Goal: Information Seeking & Learning: Check status

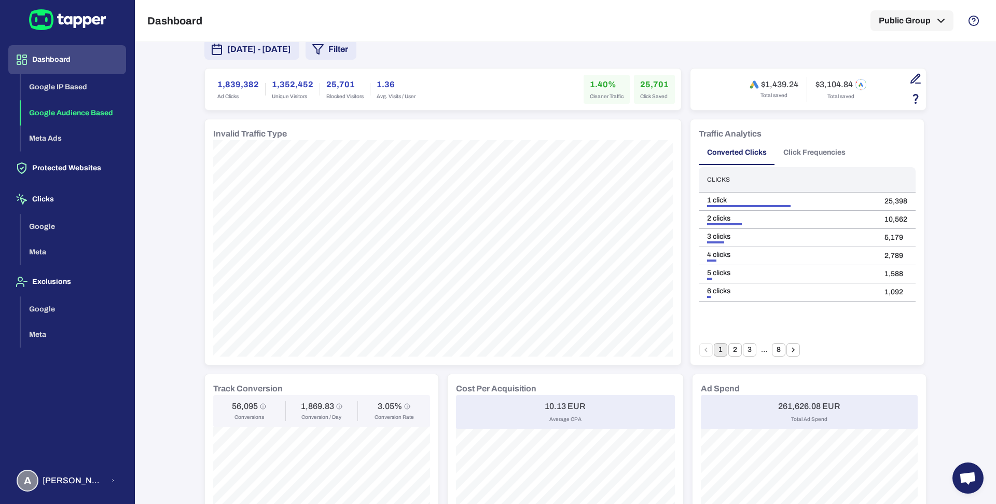
scroll to position [6, 0]
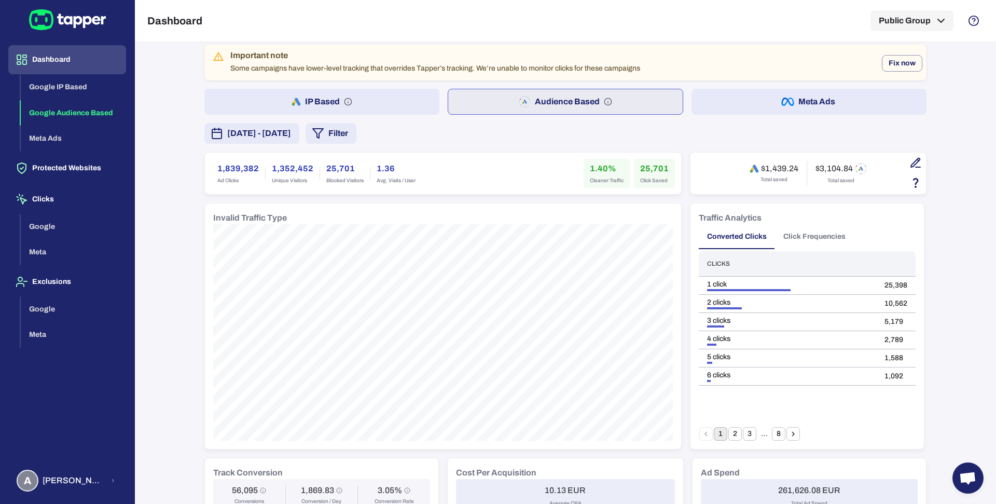
click at [356, 133] on button "Filter" at bounding box center [330, 133] width 51 height 21
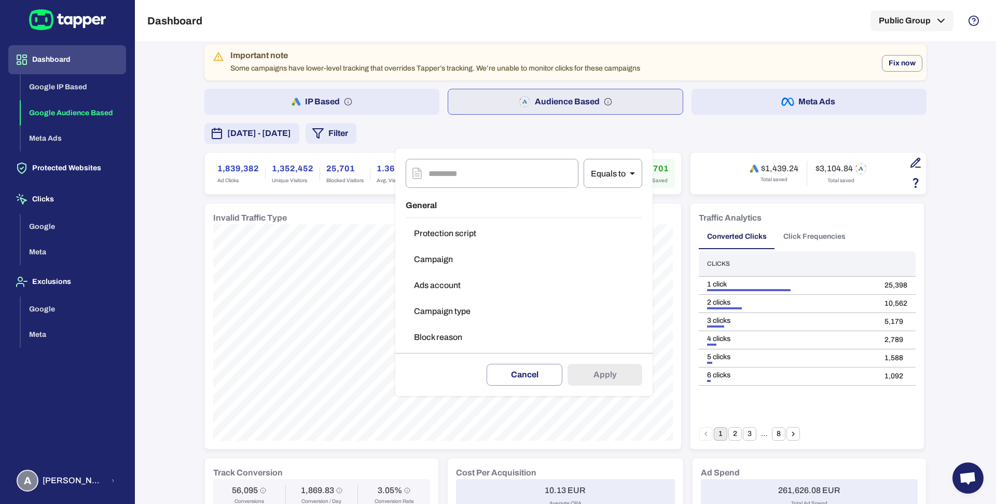
click at [436, 304] on button "Campaign type" at bounding box center [524, 311] width 237 height 21
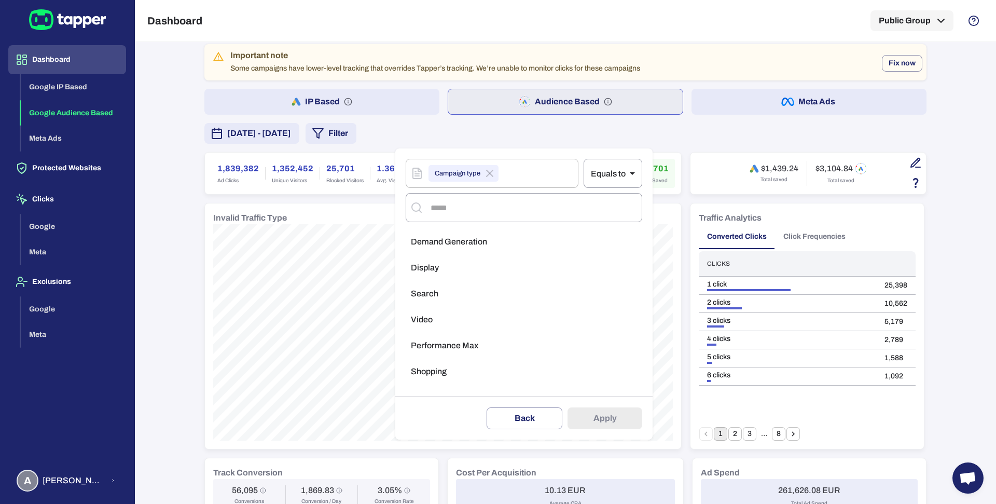
click at [449, 291] on li "Search" at bounding box center [524, 293] width 237 height 21
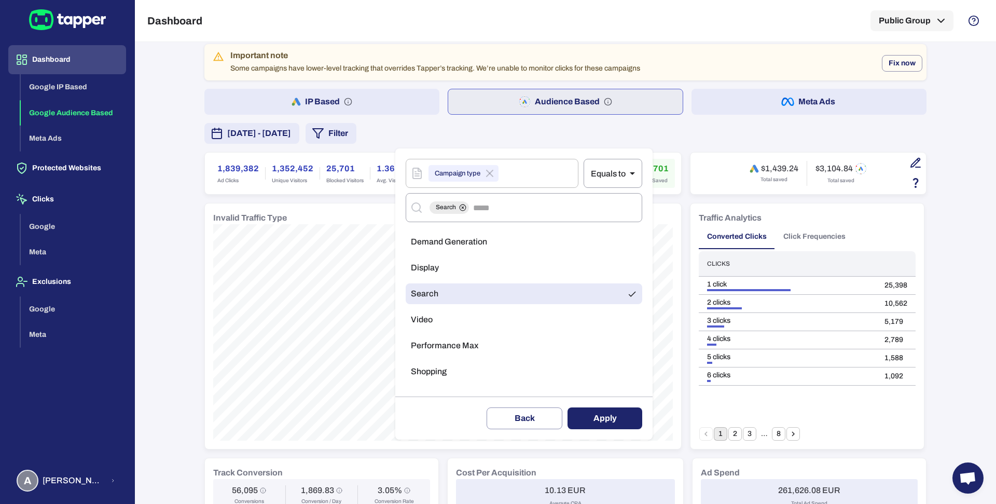
click at [599, 411] on button "Apply" at bounding box center [604, 418] width 75 height 22
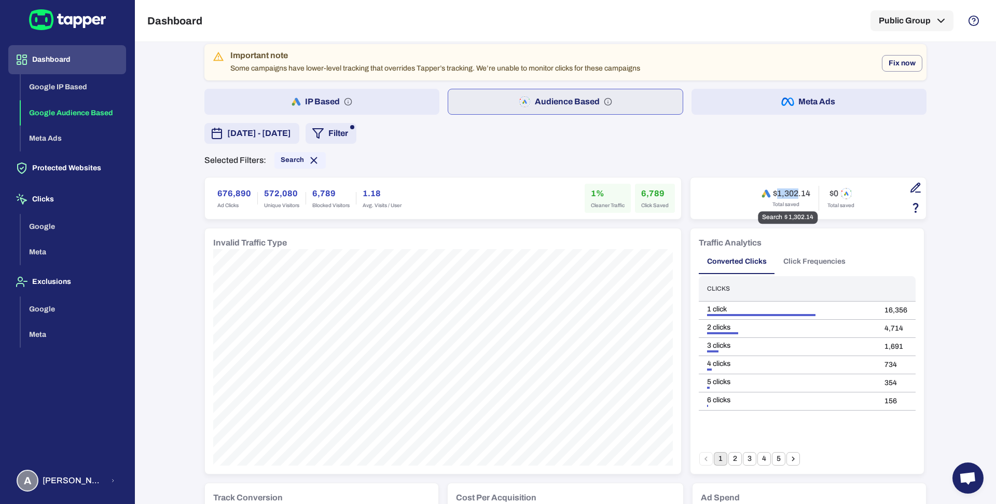
drag, startPoint x: 773, startPoint y: 193, endPoint x: 793, endPoint y: 195, distance: 19.8
click at [793, 195] on h6 "$1,302.14" at bounding box center [791, 193] width 37 height 10
copy h6 "1,302"
click at [274, 155] on span "Search" at bounding box center [299, 160] width 51 height 11
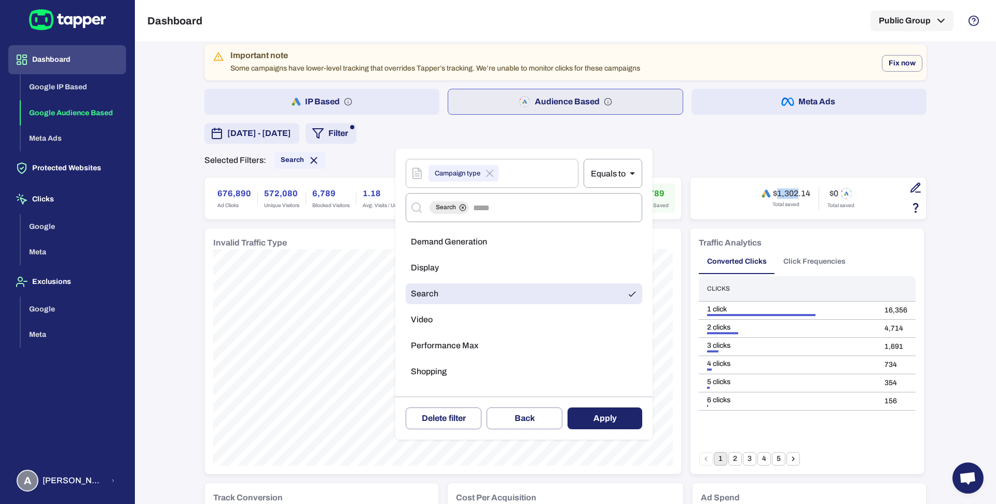
click at [478, 345] on li "Performance Max" at bounding box center [524, 345] width 237 height 21
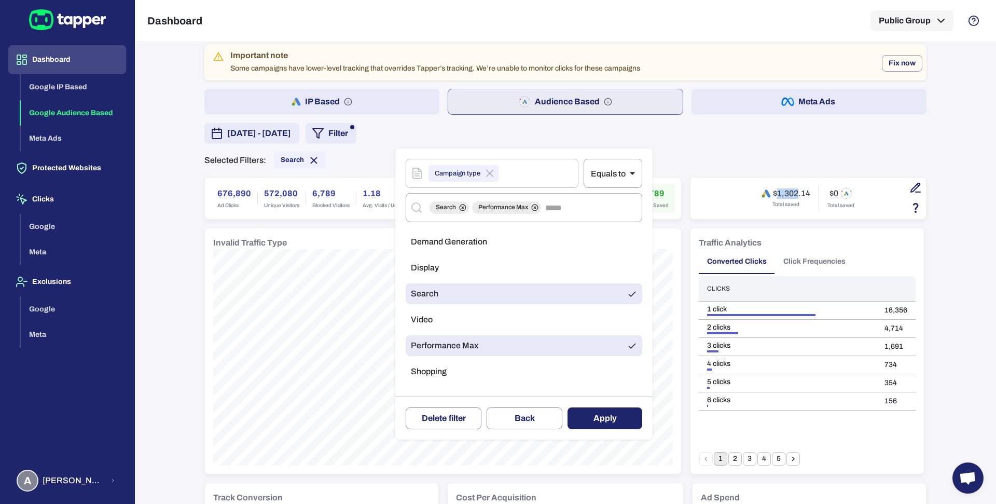
click at [489, 286] on li "Search" at bounding box center [524, 293] width 237 height 21
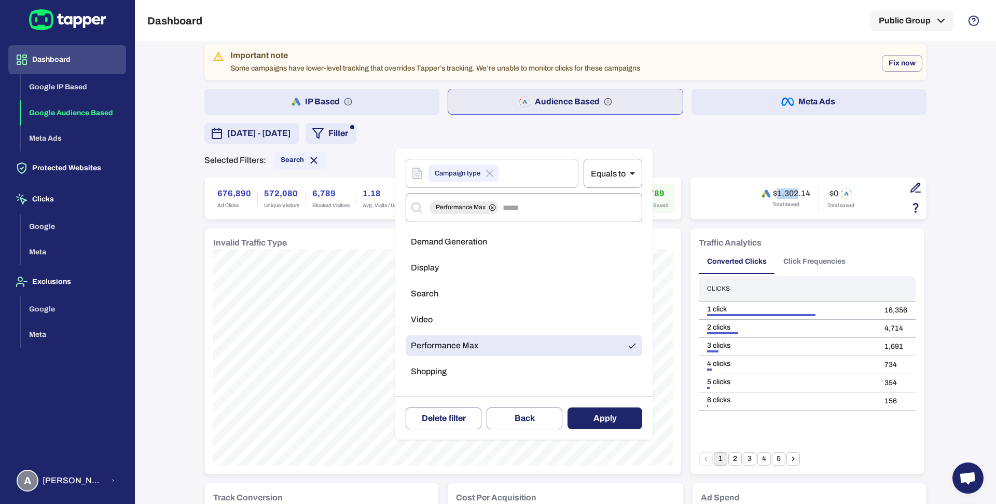
click at [593, 409] on button "Apply" at bounding box center [604, 418] width 75 height 22
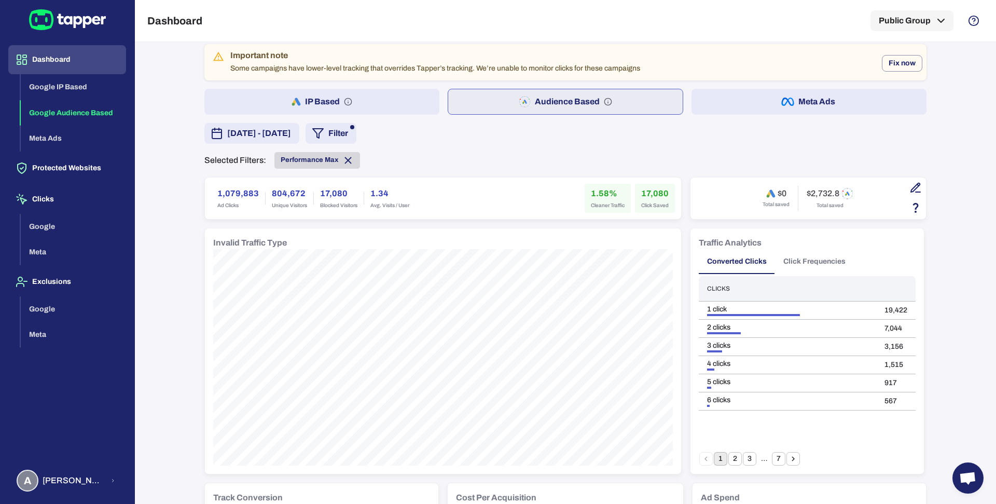
click at [290, 160] on span "Performance Max" at bounding box center [310, 160] width 58 height 8
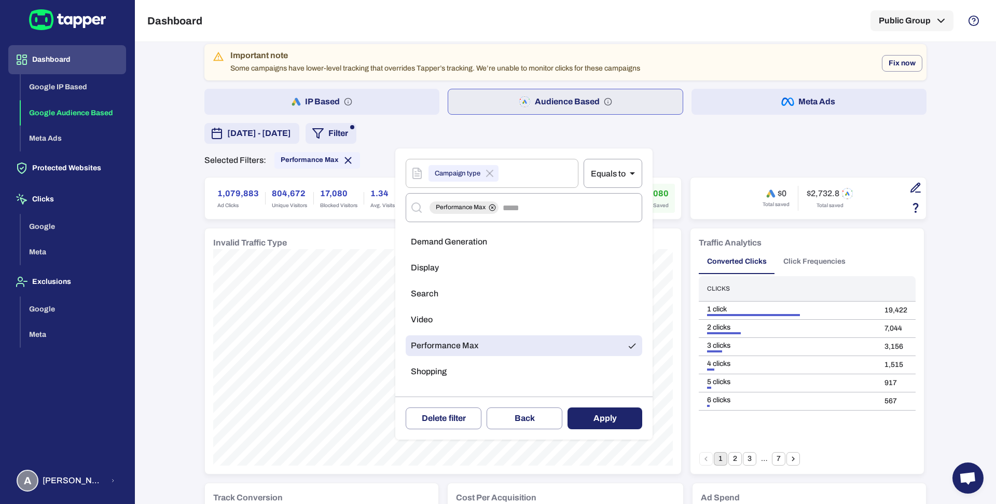
click at [429, 357] on ul "Demand Generation Display Search Video Performance Max Shopping" at bounding box center [524, 309] width 237 height 164
click at [432, 368] on span "Shopping" at bounding box center [429, 371] width 36 height 10
click at [532, 336] on li "Performance Max" at bounding box center [524, 345] width 237 height 21
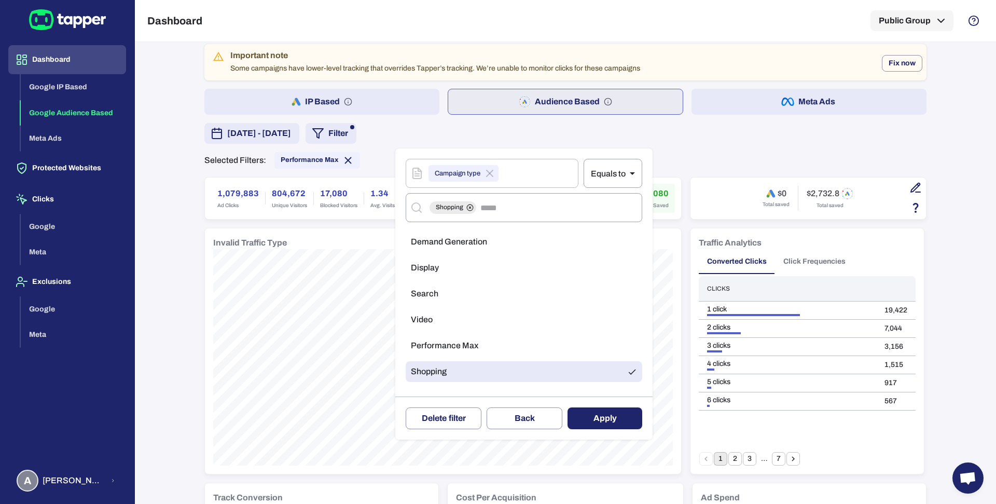
click at [598, 416] on button "Apply" at bounding box center [604, 418] width 75 height 22
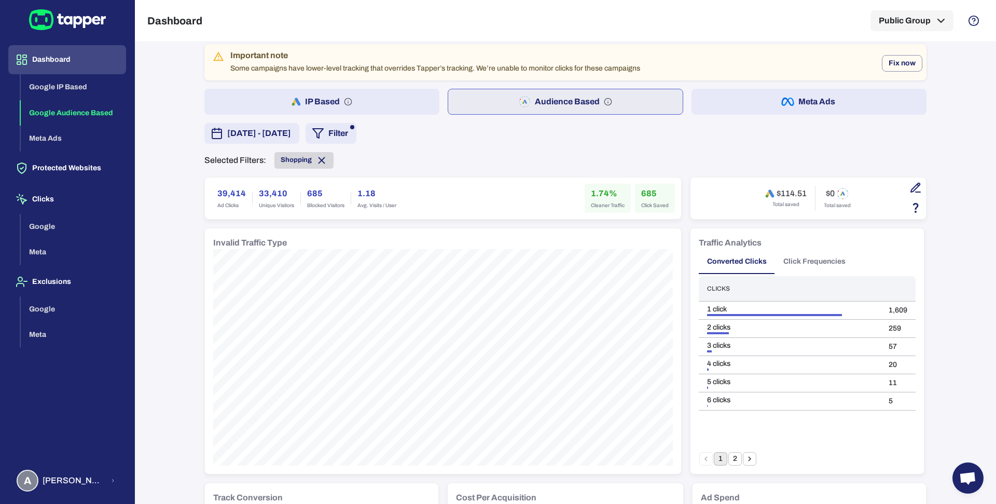
click at [293, 159] on span "Shopping" at bounding box center [296, 160] width 31 height 8
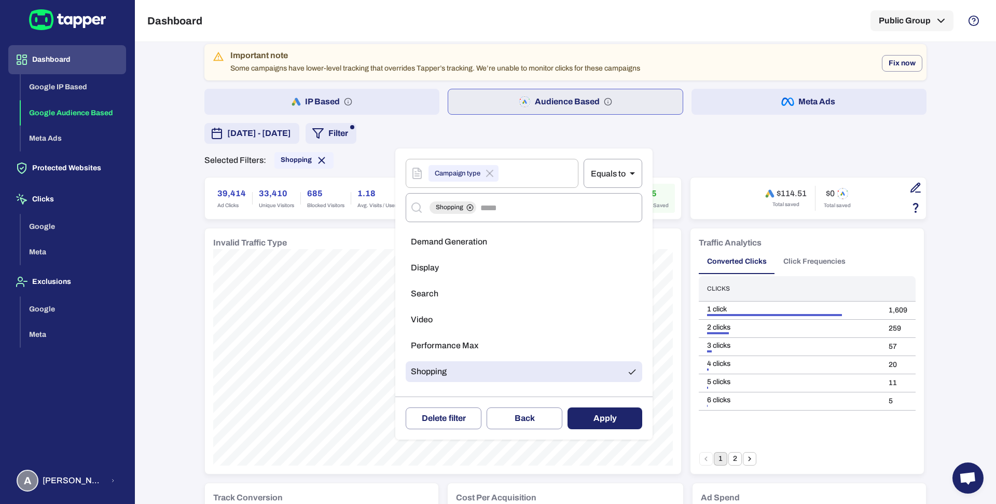
click at [432, 275] on li "Display" at bounding box center [524, 267] width 237 height 21
click at [487, 367] on li "Shopping" at bounding box center [524, 371] width 237 height 21
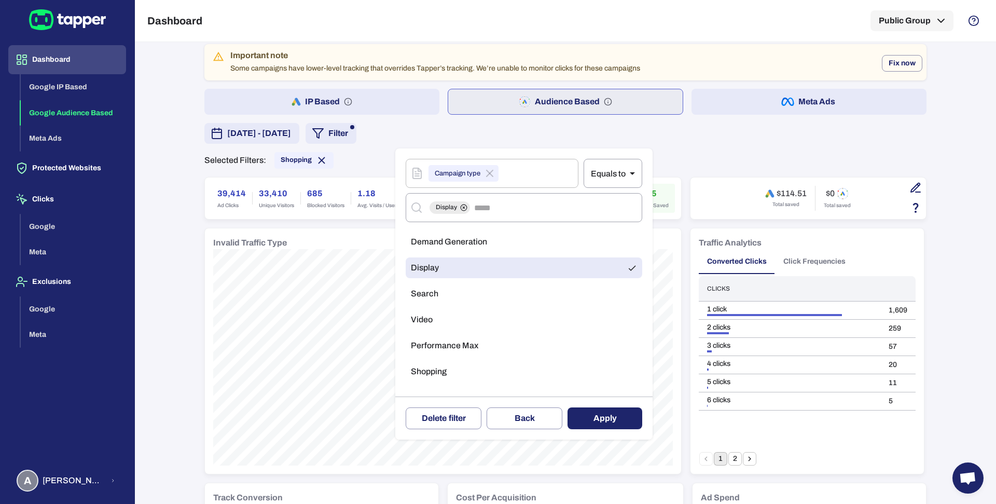
click at [598, 409] on button "Apply" at bounding box center [604, 418] width 75 height 22
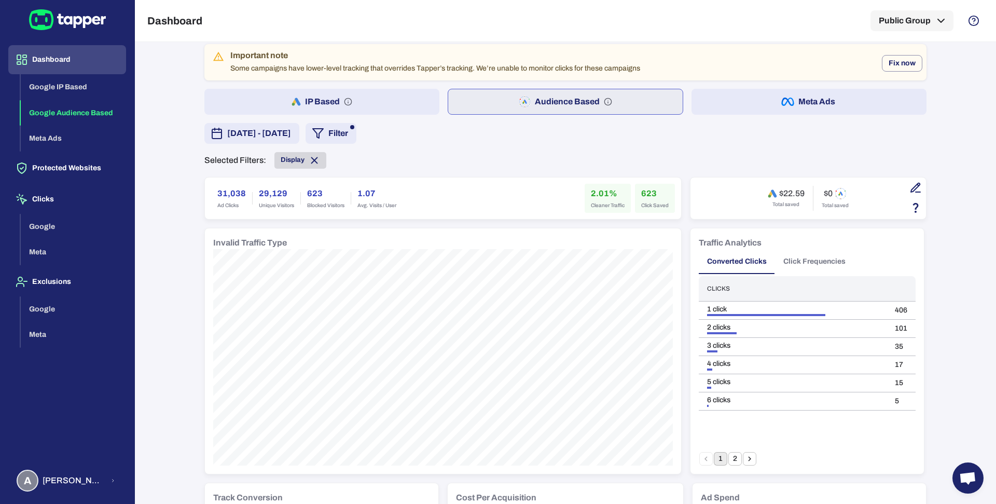
click at [290, 160] on span "Display" at bounding box center [293, 160] width 24 height 8
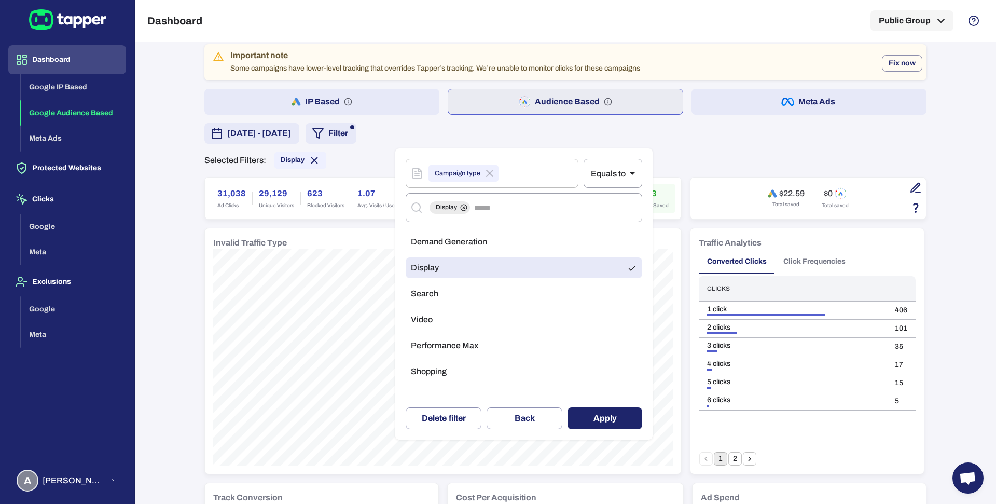
click at [445, 314] on li "Video" at bounding box center [524, 319] width 237 height 21
click at [461, 262] on li "Display" at bounding box center [524, 267] width 237 height 21
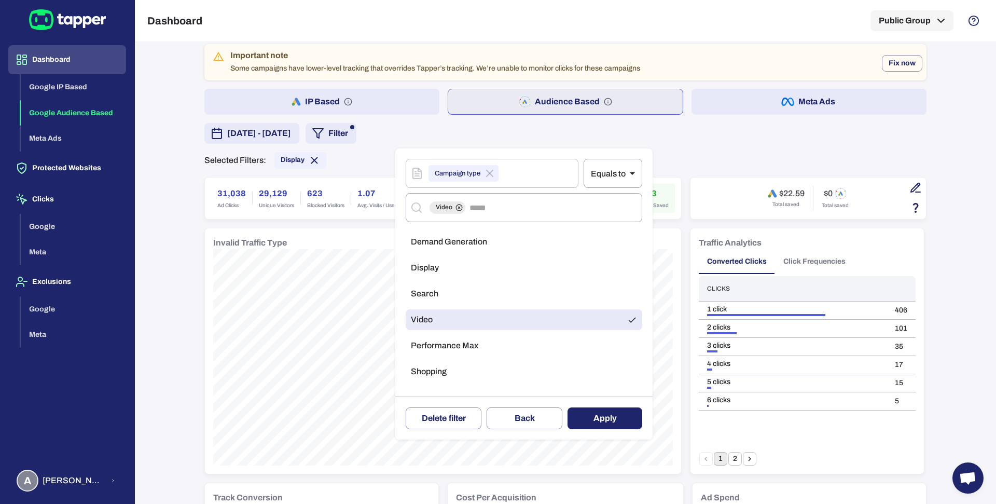
click at [598, 418] on button "Apply" at bounding box center [604, 418] width 75 height 22
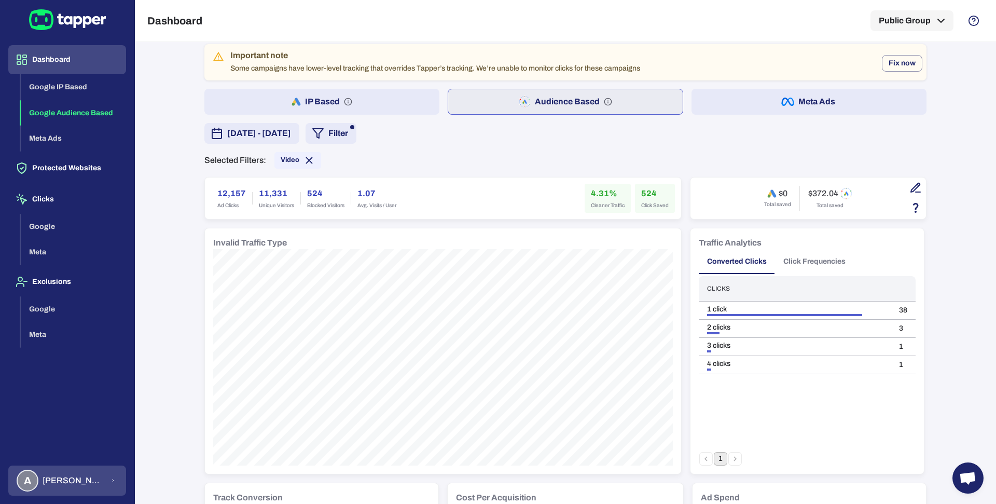
click at [85, 482] on span "Anna Maria Koutsogianni" at bounding box center [74, 480] width 62 height 10
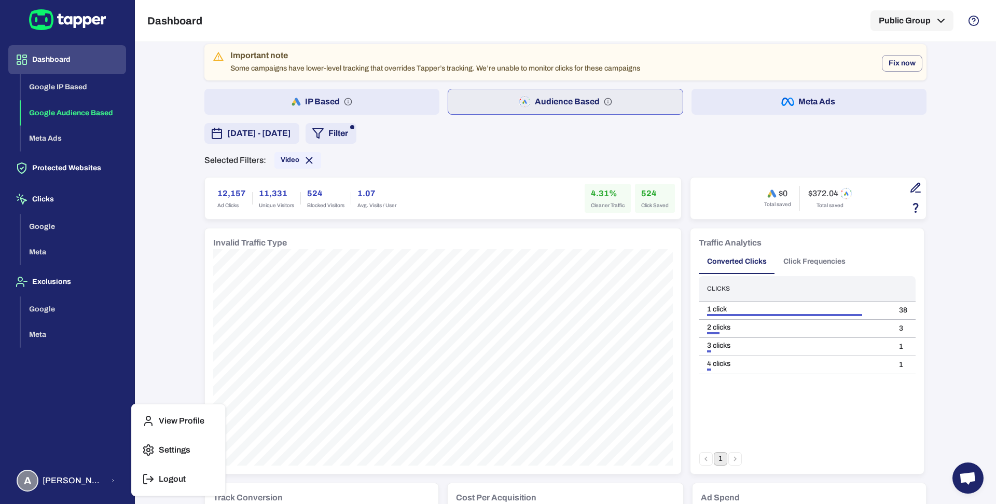
click at [173, 478] on p "Logout" at bounding box center [172, 479] width 27 height 10
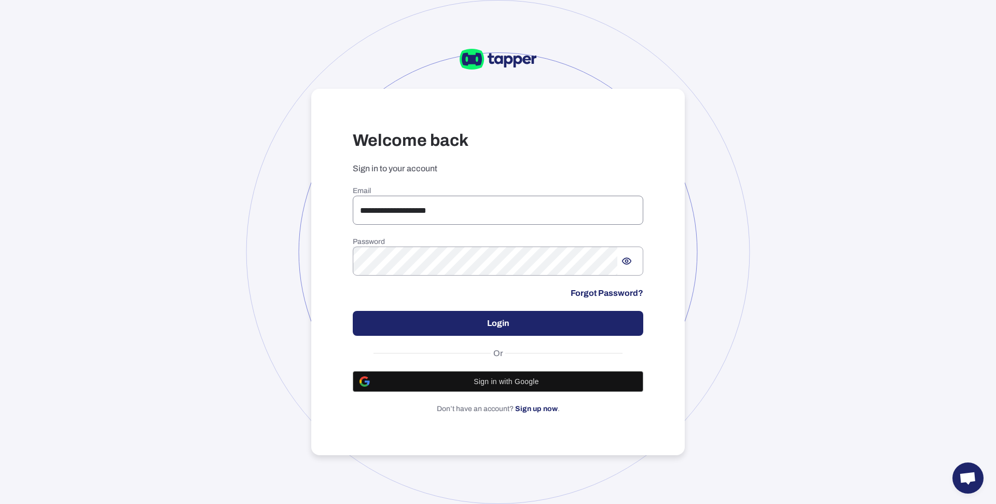
click at [413, 215] on input "**********" at bounding box center [498, 210] width 290 height 29
paste input "**********"
type input "**********"
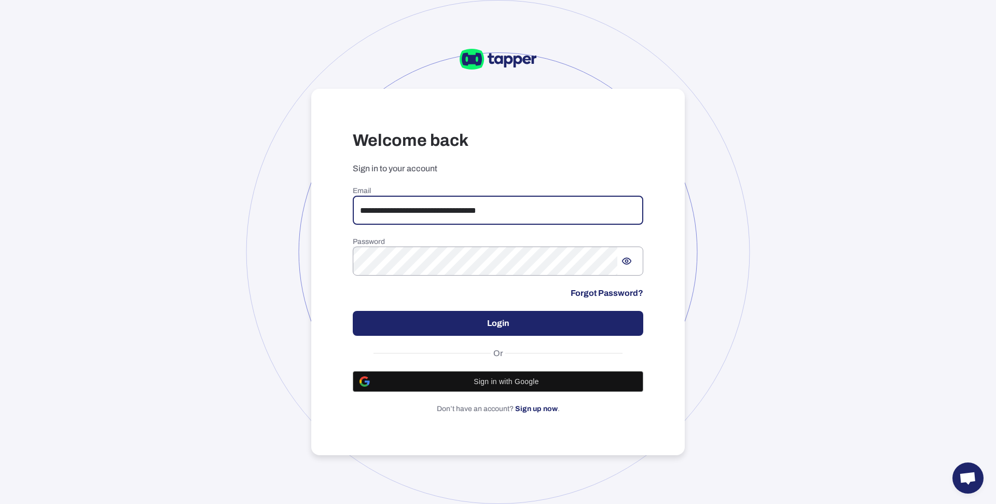
click at [400, 319] on button "Login" at bounding box center [498, 323] width 290 height 25
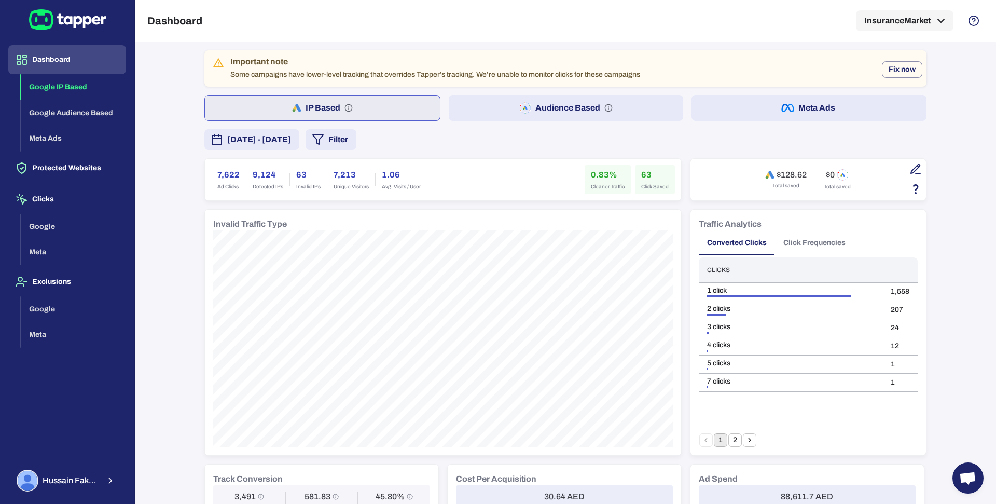
click at [291, 141] on span "[DATE] - [DATE]" at bounding box center [259, 139] width 64 height 12
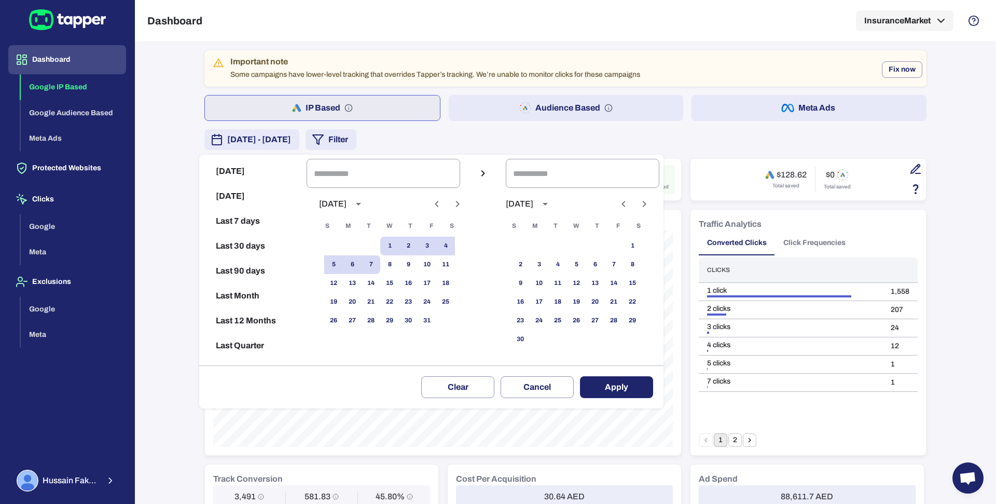
click at [440, 205] on button "Previous month" at bounding box center [437, 204] width 18 height 18
click at [357, 252] on button "1" at bounding box center [352, 246] width 19 height 19
type input "**********"
click at [380, 315] on button "30" at bounding box center [371, 320] width 19 height 19
type input "**********"
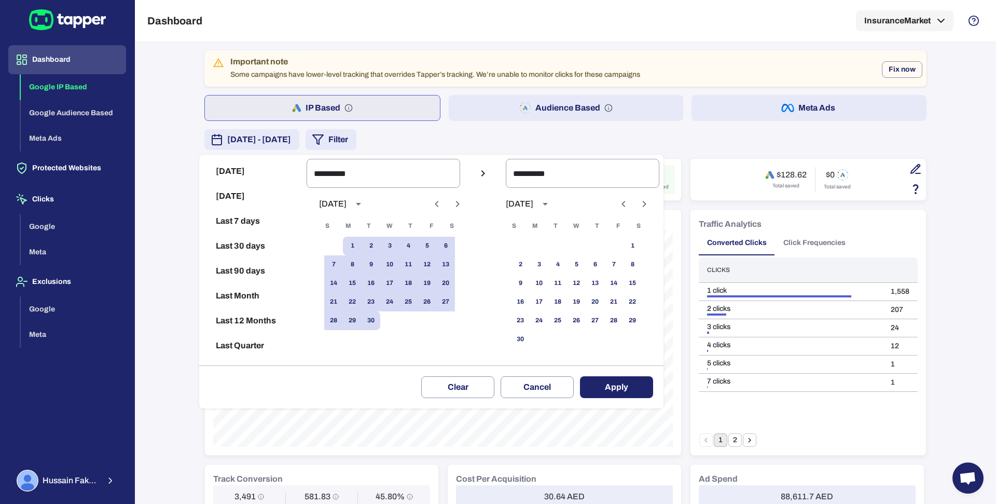
click at [636, 391] on button "Apply" at bounding box center [616, 387] width 73 height 22
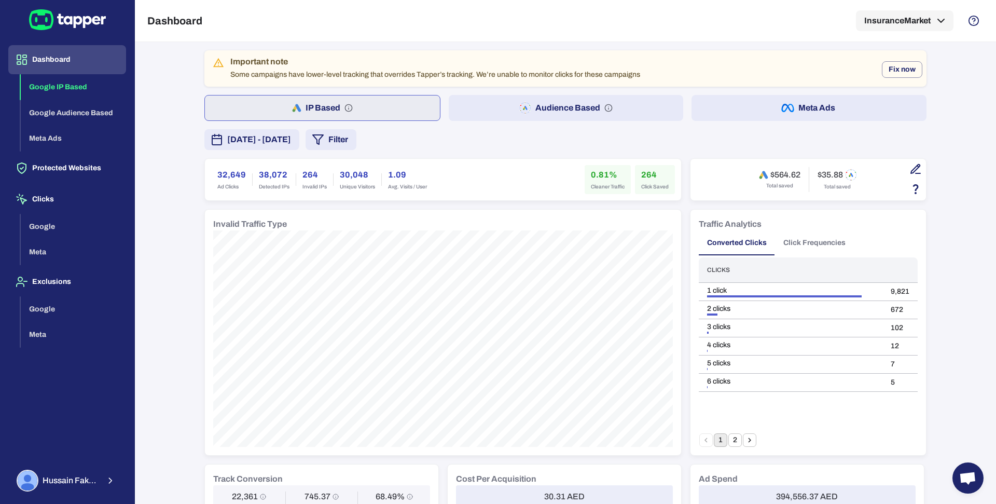
click at [483, 106] on button "Audience Based" at bounding box center [566, 108] width 235 height 26
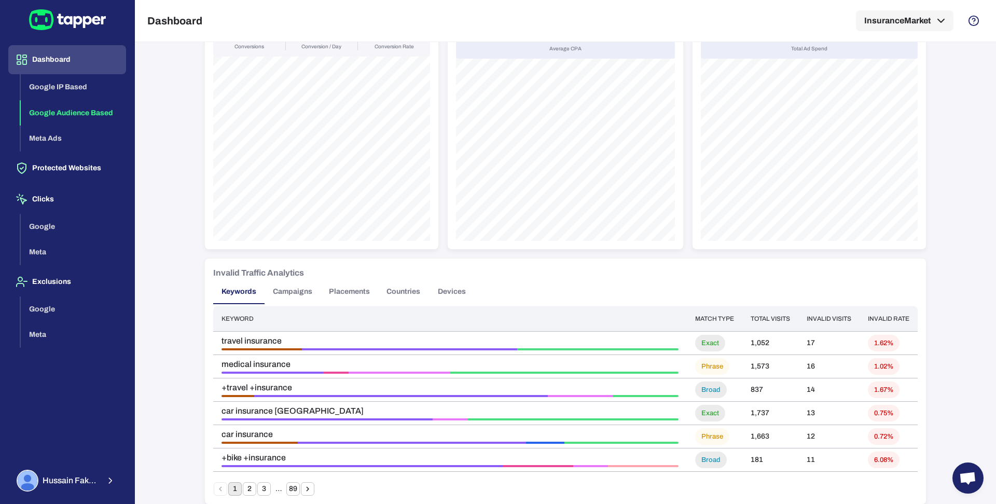
scroll to position [723, 0]
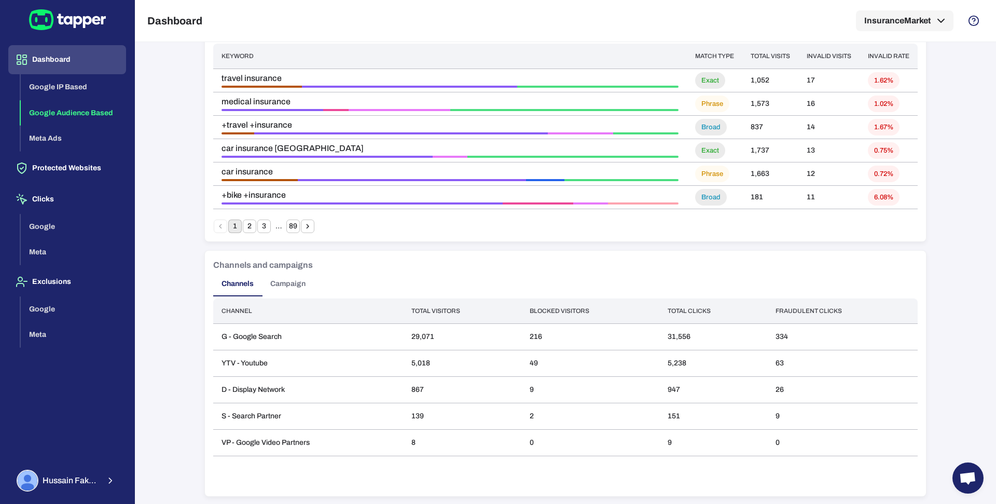
click at [281, 280] on button "Campaign" at bounding box center [288, 283] width 52 height 25
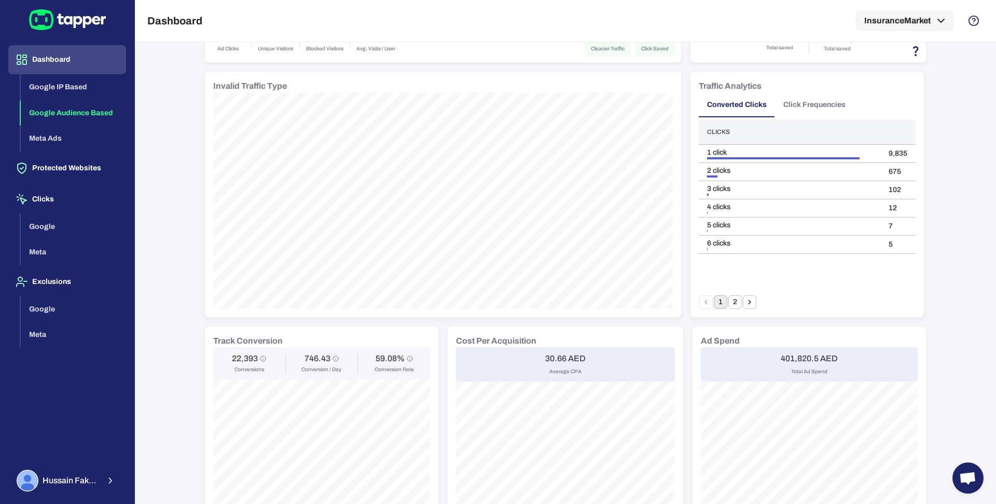
scroll to position [0, 0]
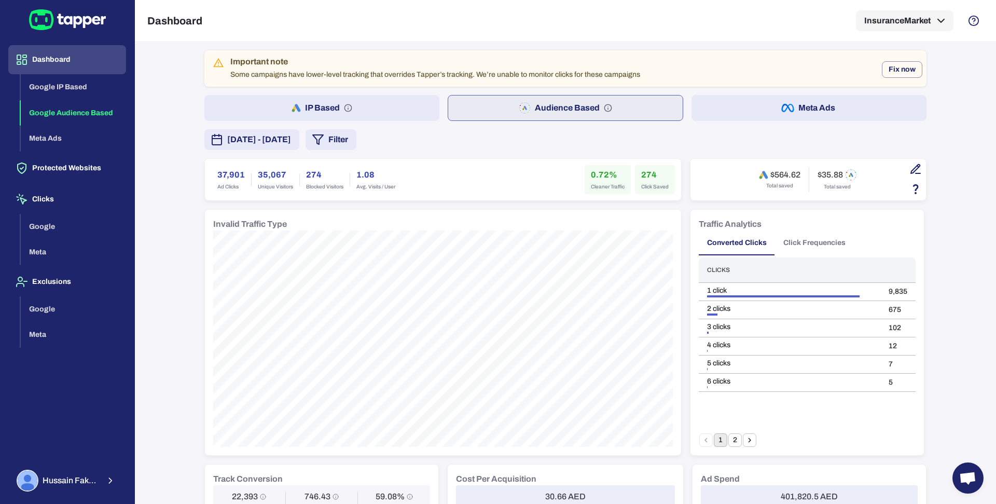
click at [909, 164] on icon "button" at bounding box center [915, 169] width 12 height 12
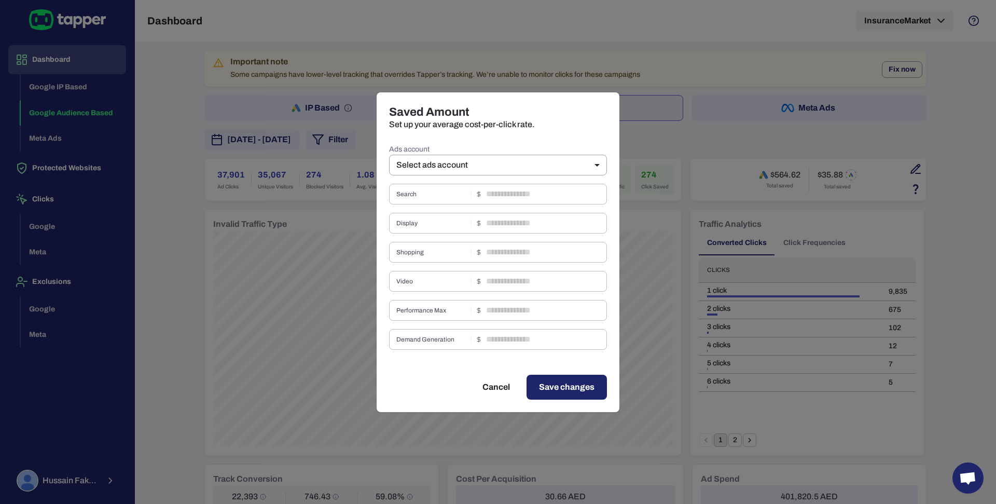
click at [548, 152] on label "Ads account" at bounding box center [498, 149] width 218 height 10
click at [543, 164] on body "Dashboard Google IP Based Google Audience Based Meta Ads Protected Websites Cli…" at bounding box center [498, 252] width 996 height 504
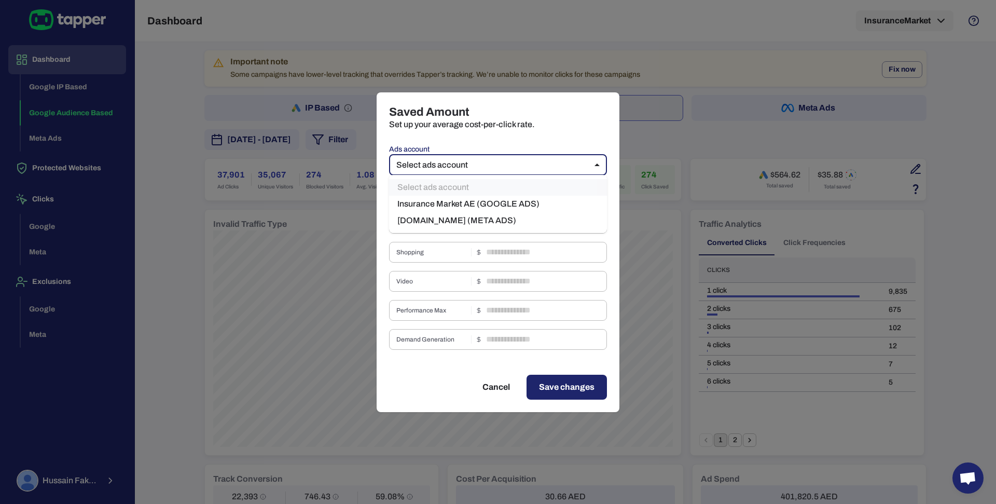
click at [476, 205] on li "Insurance Market AE (GOOGLE ADS)" at bounding box center [498, 204] width 218 height 17
type input "***"
type input "****"
type input "*"
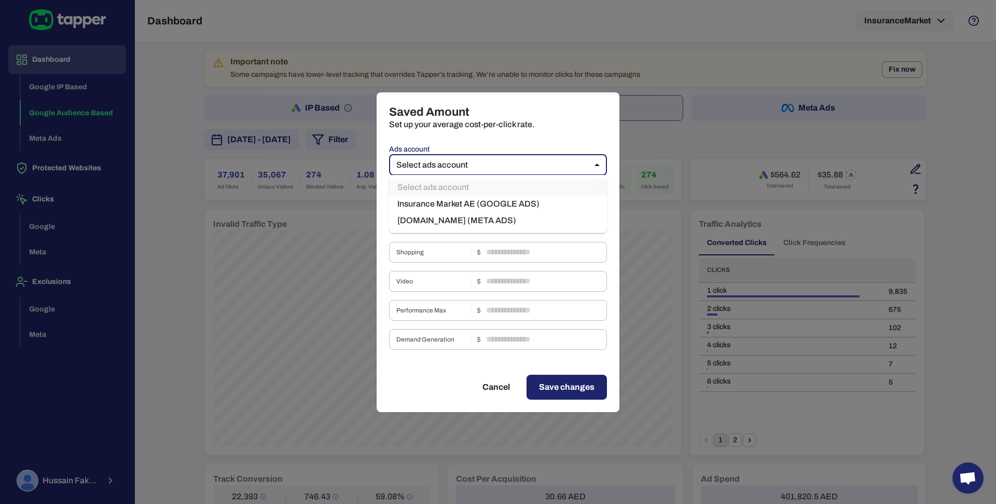
type input "****"
type input "*"
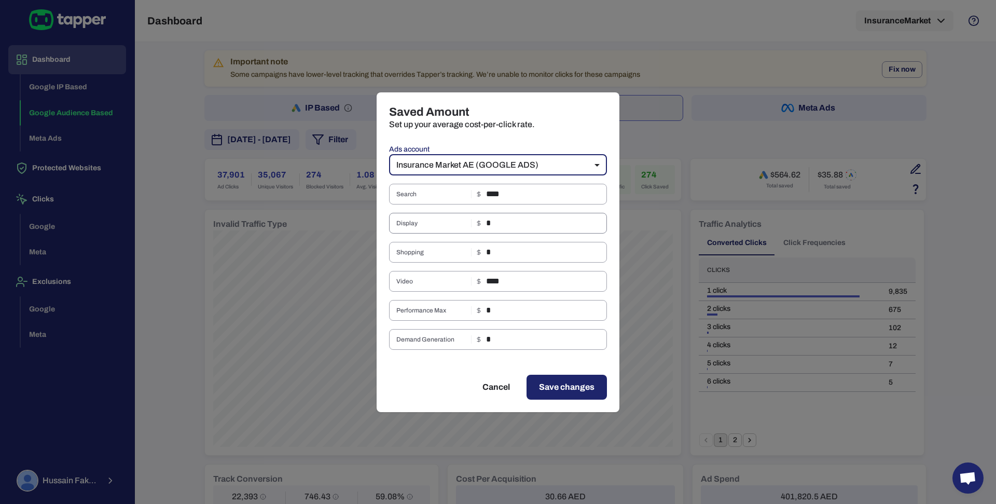
click at [495, 221] on input "*" at bounding box center [546, 223] width 121 height 21
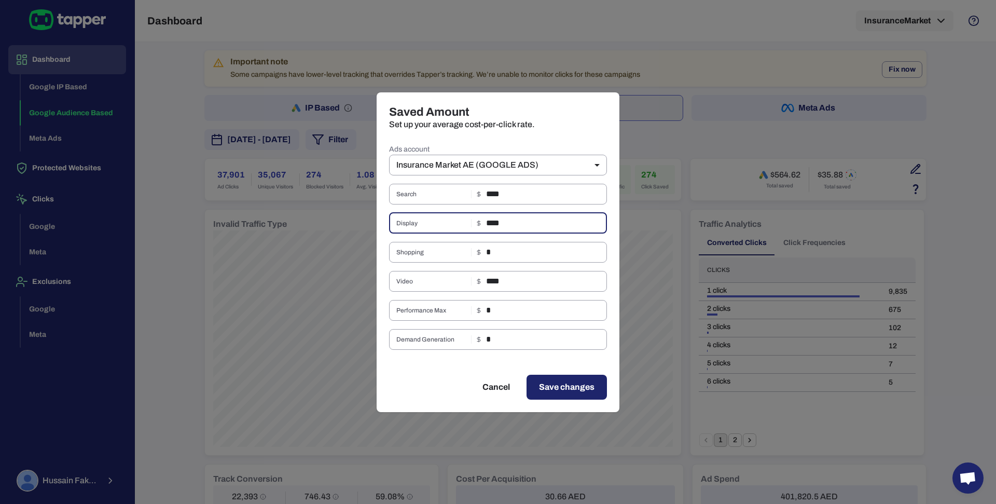
type input "****"
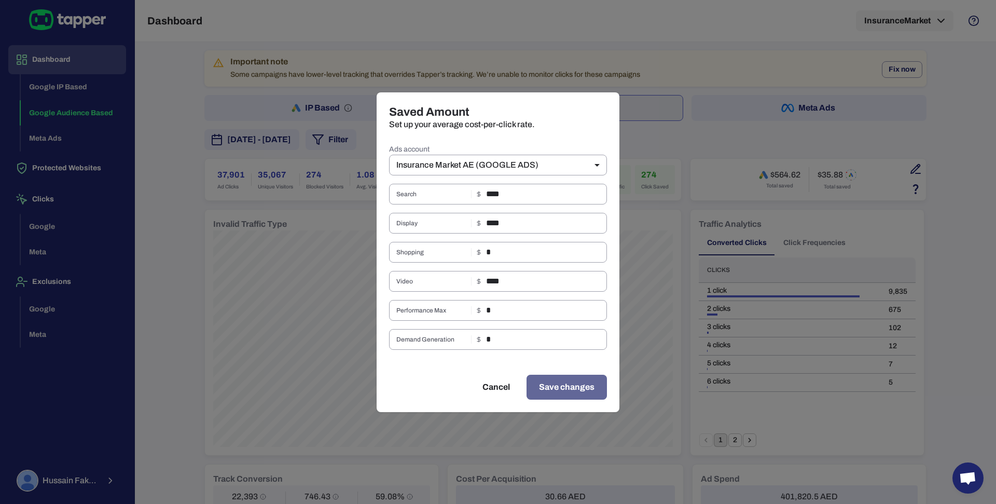
click at [550, 384] on span "Save changes" at bounding box center [566, 387] width 55 height 12
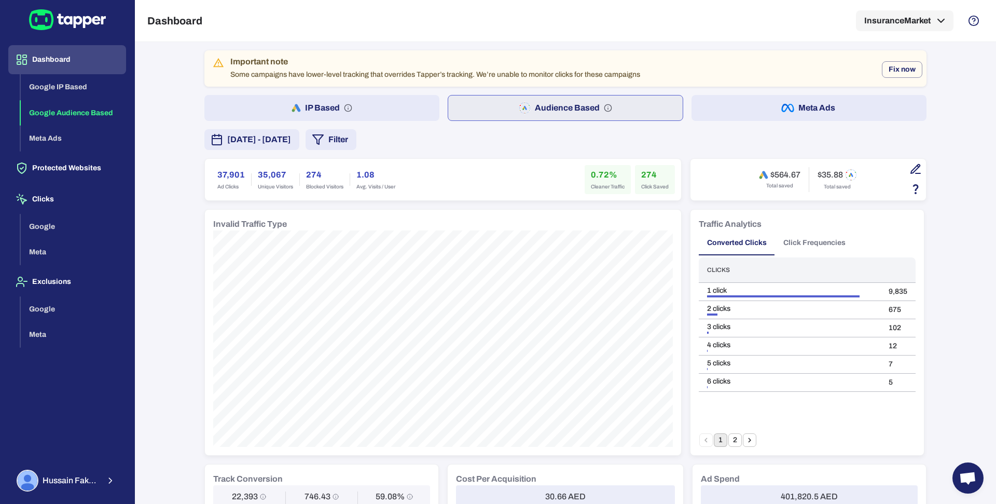
click at [911, 172] on icon "button" at bounding box center [915, 168] width 9 height 9
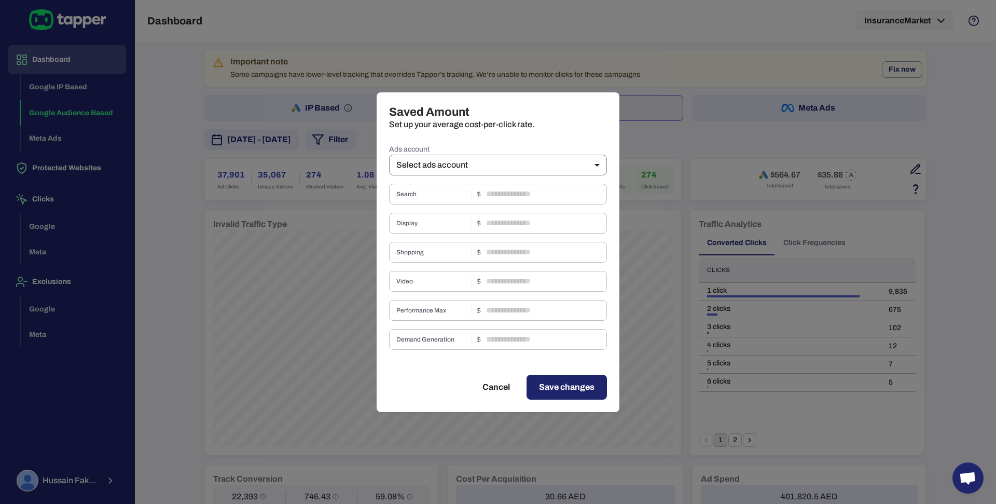
click at [564, 162] on body "Dashboard Google IP Based Google Audience Based Meta Ads Protected Websites Cli…" at bounding box center [498, 252] width 996 height 504
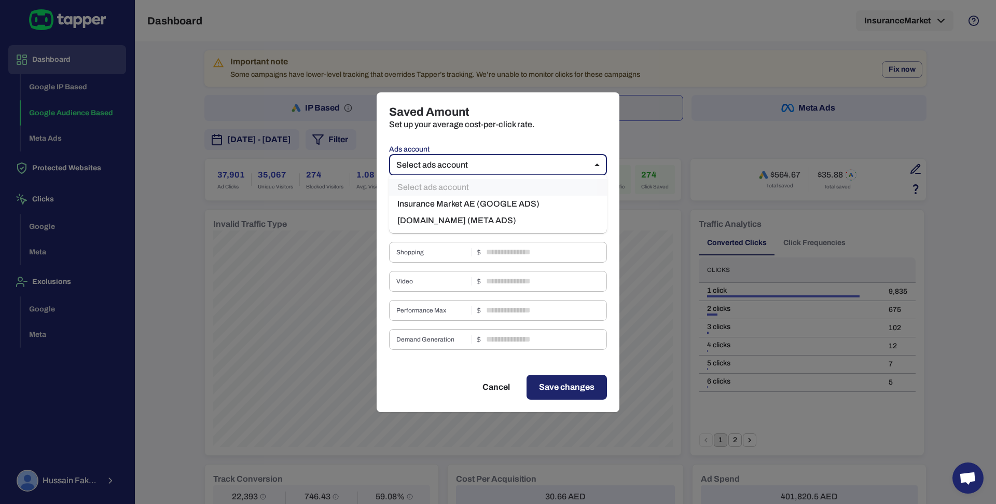
click at [527, 202] on li "Insurance Market AE (GOOGLE ADS)" at bounding box center [498, 204] width 218 height 17
type input "***"
type input "****"
type input "*"
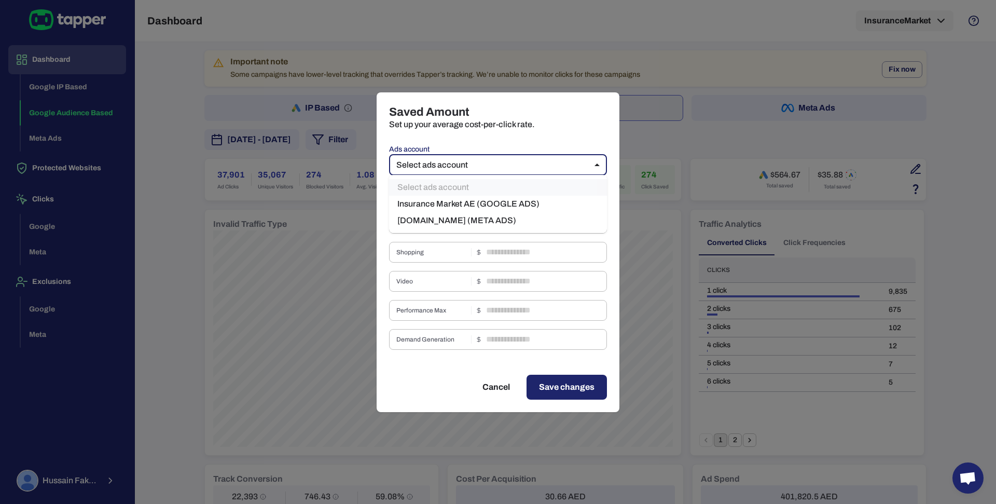
type input "****"
type input "*"
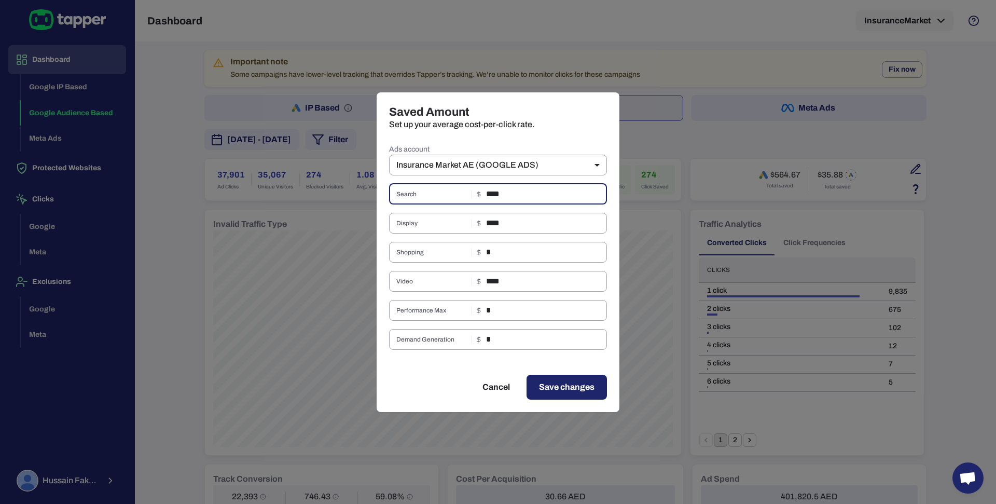
click at [487, 195] on input "****" at bounding box center [546, 194] width 121 height 21
type input "****"
click at [524, 289] on input "****" at bounding box center [546, 281] width 121 height 21
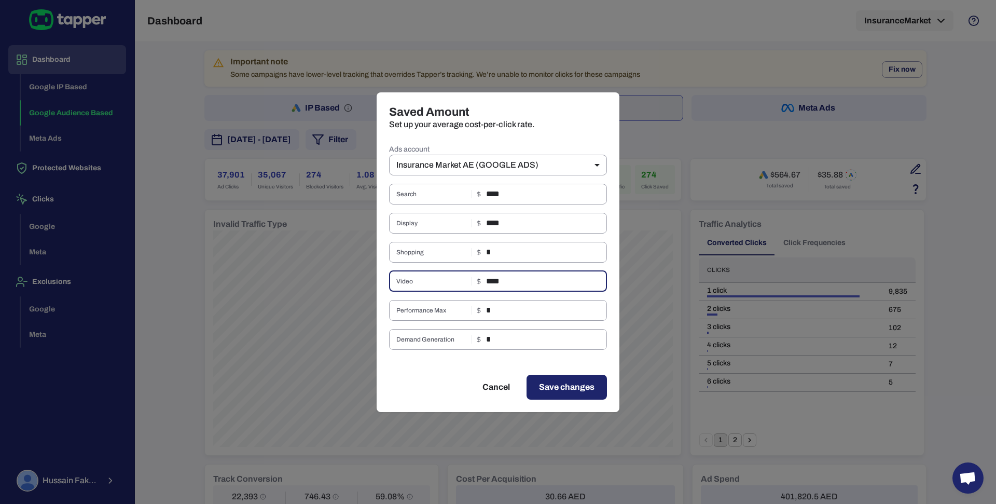
type input "****"
click at [561, 396] on button "Save changes" at bounding box center [566, 386] width 80 height 25
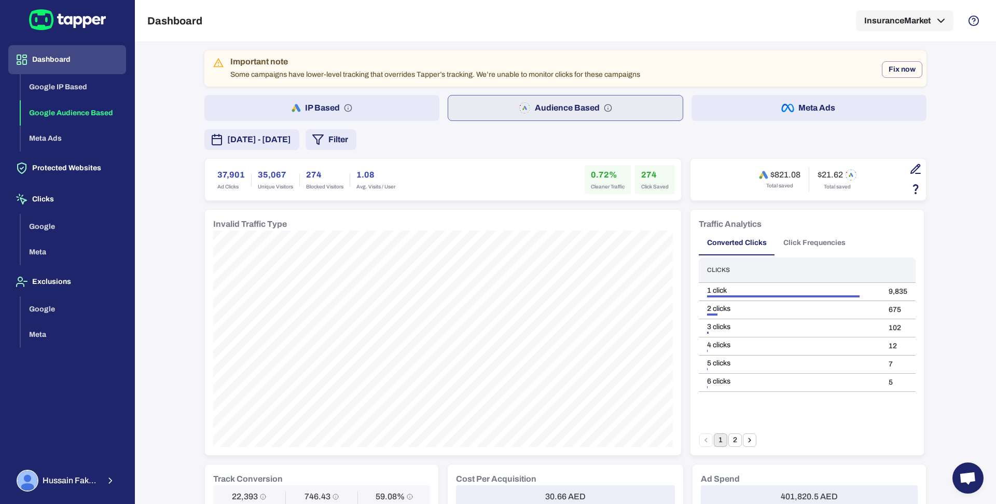
click at [915, 165] on icon "button" at bounding box center [915, 169] width 12 height 12
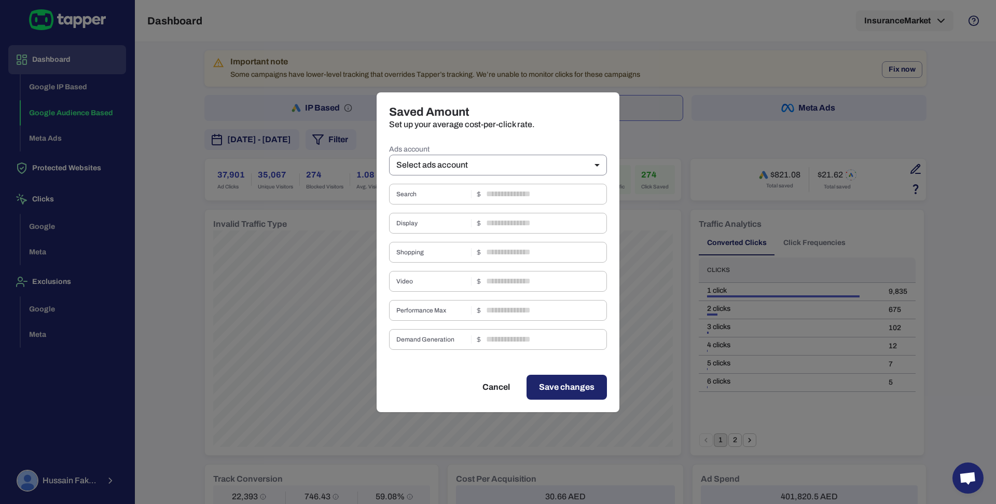
click at [467, 168] on body "Dashboard Google IP Based Google Audience Based Meta Ads Protected Websites Cli…" at bounding box center [498, 252] width 996 height 504
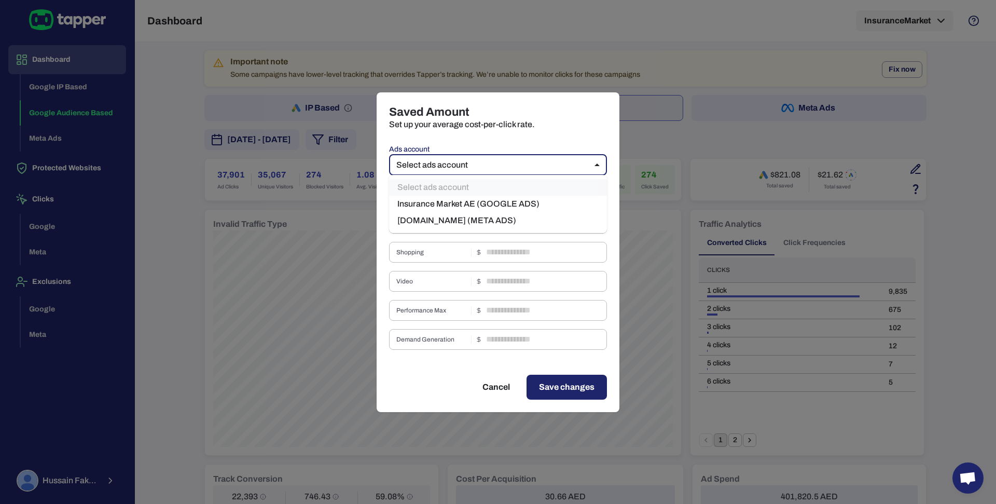
click at [468, 202] on li "Insurance Market AE (GOOGLE ADS)" at bounding box center [498, 204] width 218 height 17
type input "***"
type input "****"
type input "*"
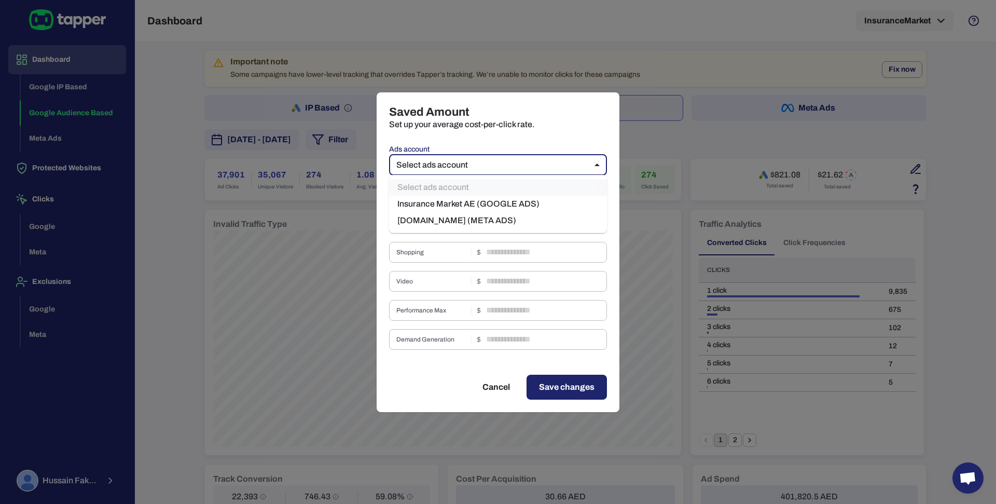
type input "****"
type input "*"
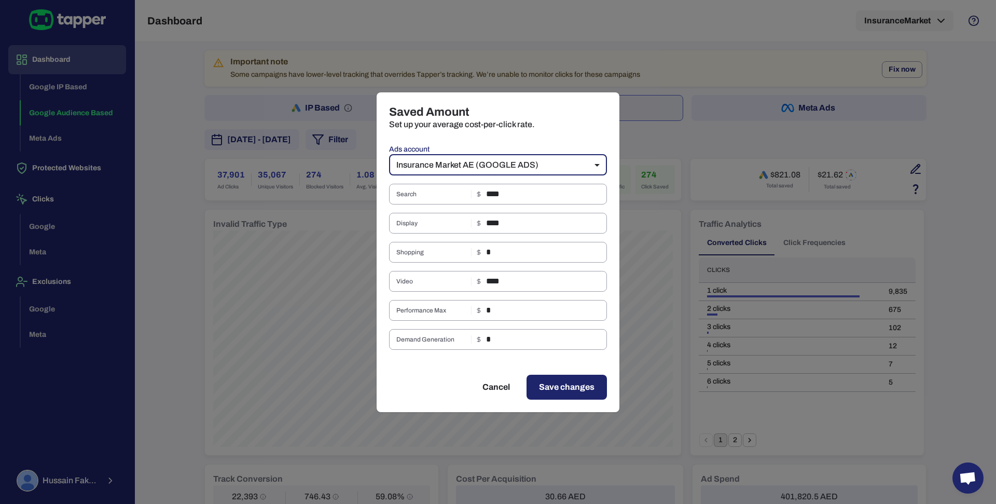
click at [494, 395] on button "Cancel" at bounding box center [496, 386] width 52 height 25
type input "**"
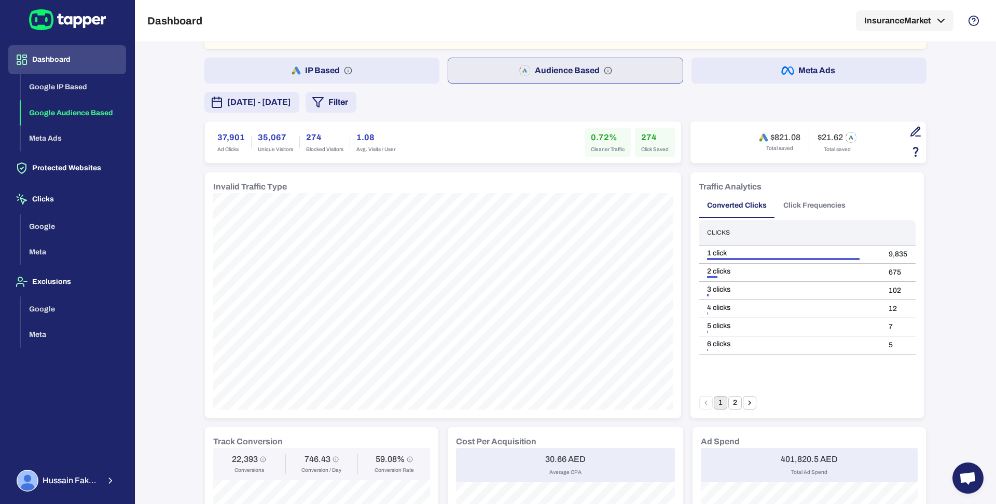
scroll to position [42, 0]
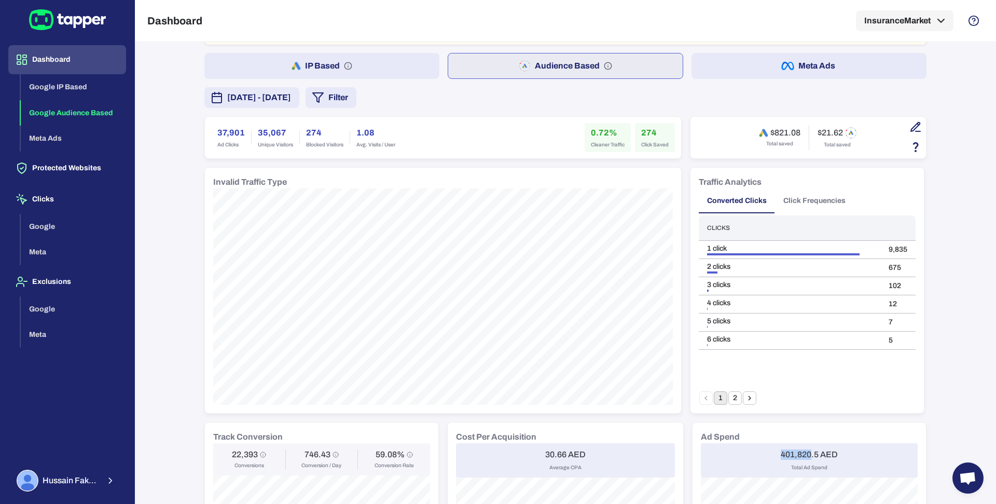
drag, startPoint x: 774, startPoint y: 451, endPoint x: 805, endPoint y: 452, distance: 30.6
click at [805, 452] on div "401,820.5 AED Total Ad Spend" at bounding box center [809, 460] width 217 height 34
copy h6 "401,820"
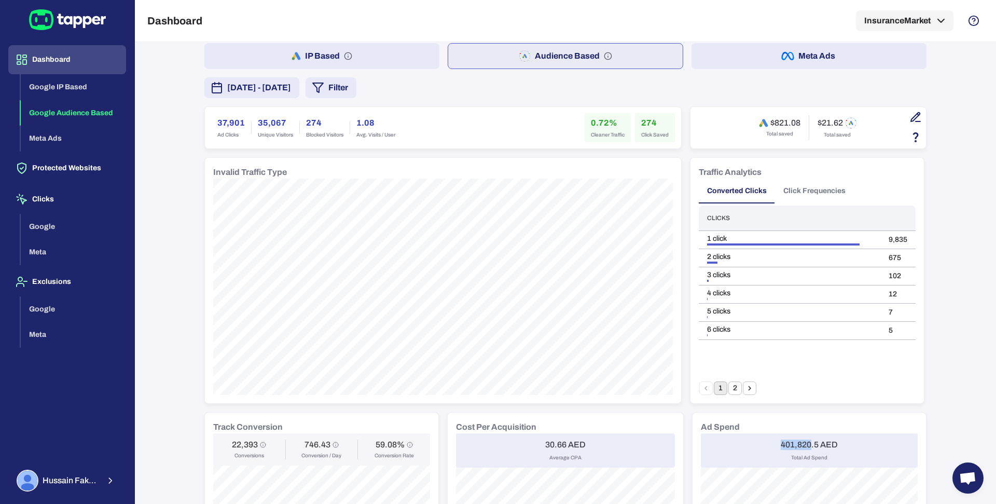
scroll to position [0, 0]
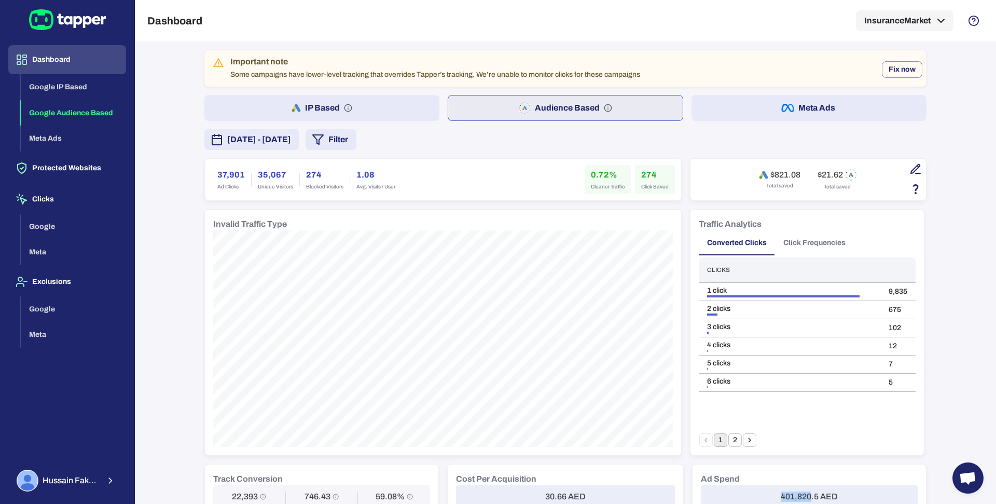
click at [730, 110] on button "Meta Ads" at bounding box center [808, 108] width 235 height 26
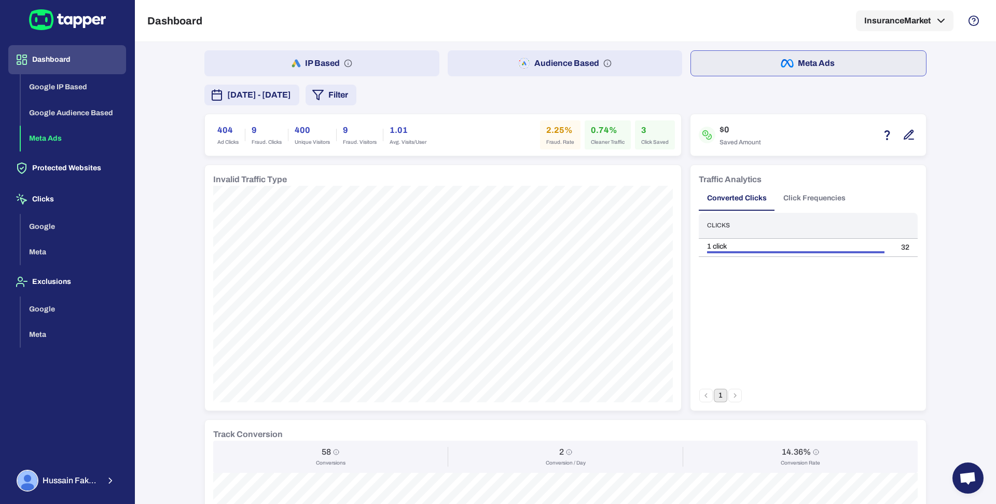
click at [626, 73] on button "Audience Based" at bounding box center [565, 63] width 235 height 26
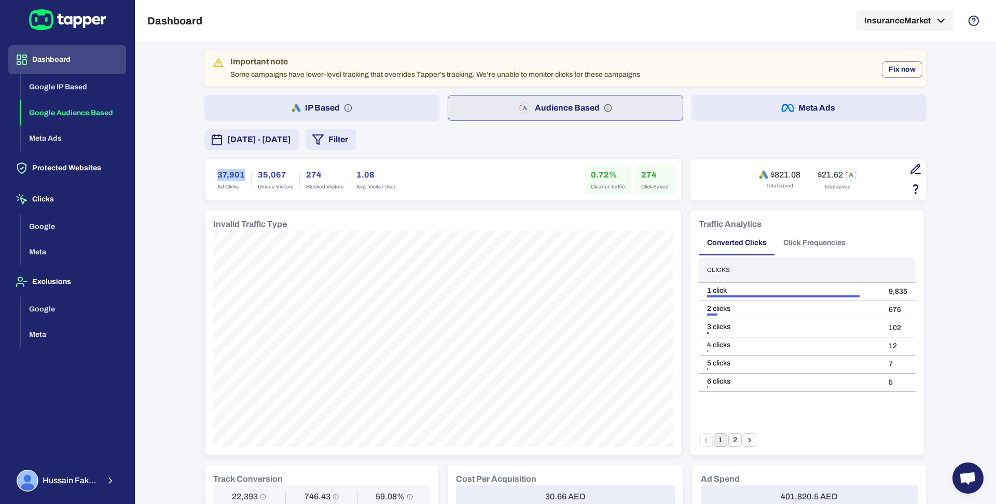
drag, startPoint x: 210, startPoint y: 172, endPoint x: 240, endPoint y: 173, distance: 30.1
click at [240, 173] on div "37,901 Ad Clicks" at bounding box center [231, 179] width 40 height 29
copy h6 "37,901"
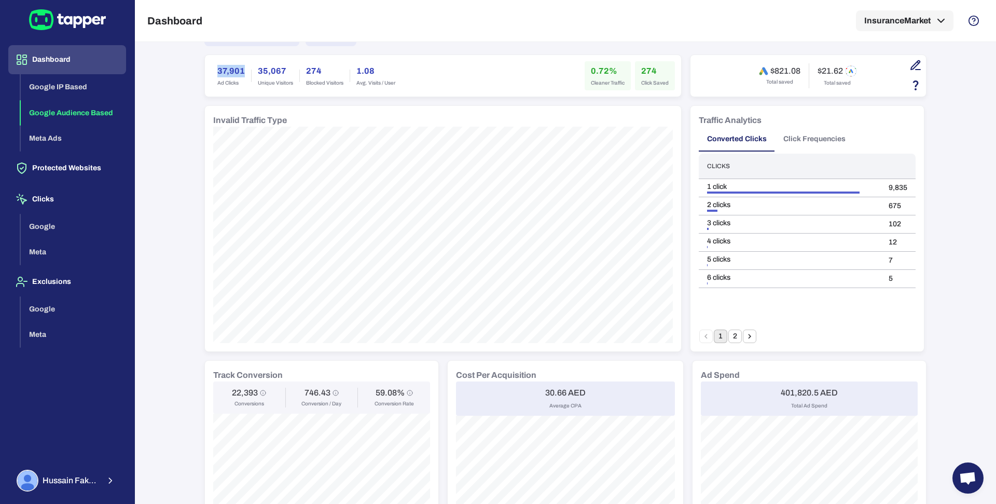
scroll to position [84, 0]
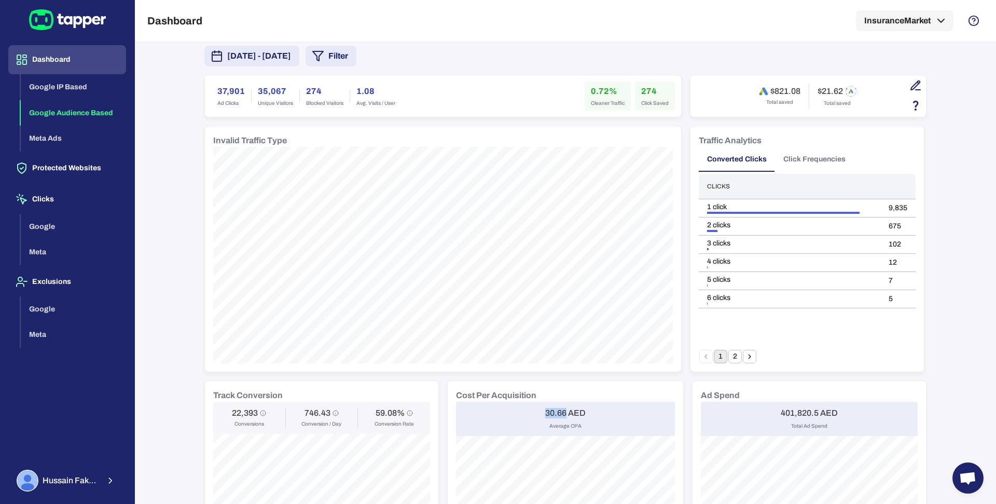
drag, startPoint x: 540, startPoint y: 409, endPoint x: 561, endPoint y: 412, distance: 21.4
click at [561, 412] on h6 "30.66 AED" at bounding box center [565, 413] width 40 height 10
copy h6 "30.66"
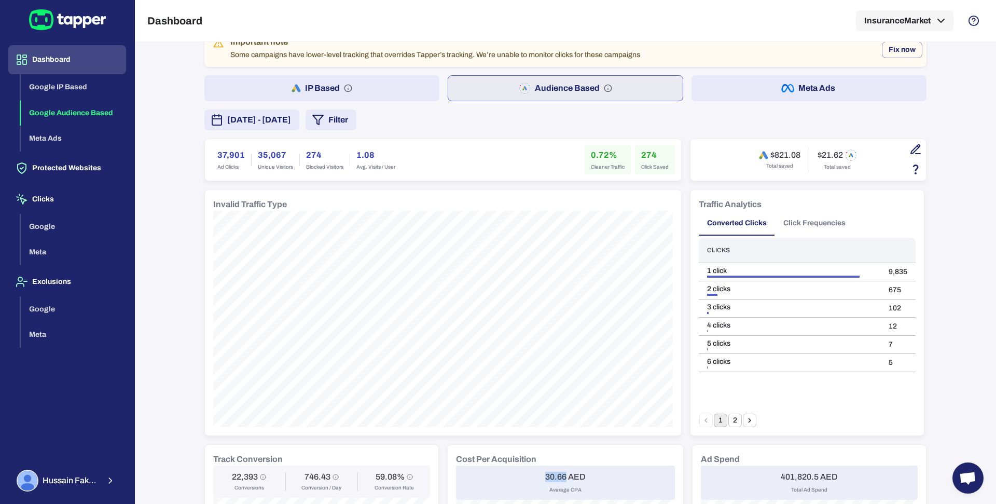
scroll to position [0, 0]
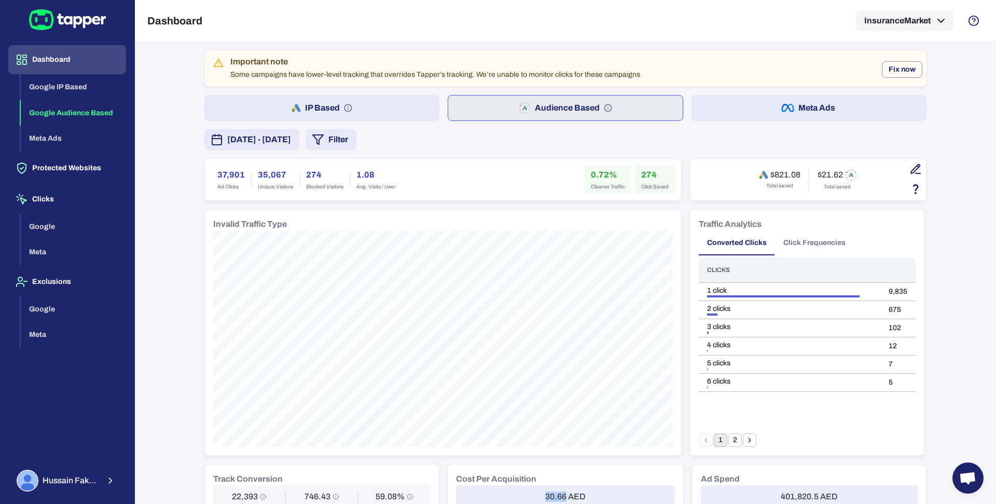
click at [326, 127] on div "Important note Some campaigns have lower-level tracking that overrides Tapper’s…" at bounding box center [565, 511] width 722 height 923
click at [291, 141] on span "[DATE] - [DATE]" at bounding box center [259, 139] width 64 height 12
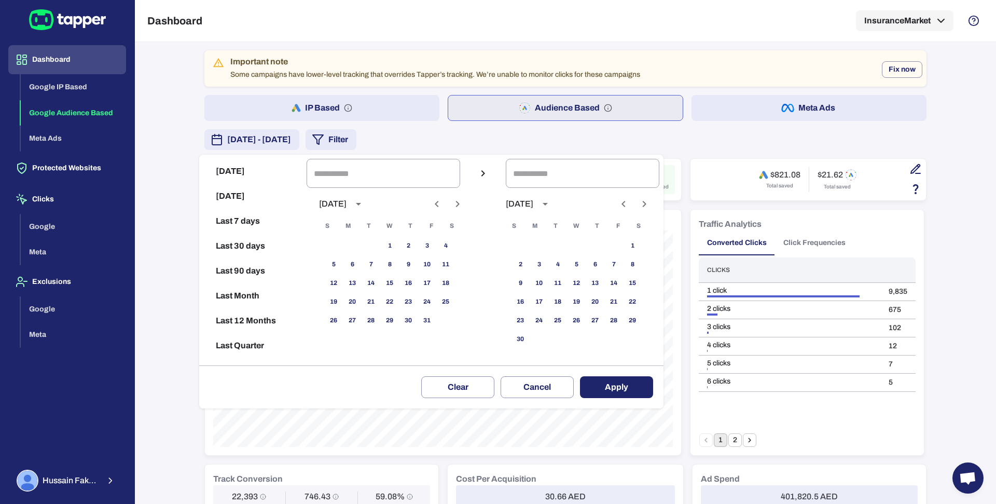
click at [443, 203] on icon "Previous month" at bounding box center [437, 204] width 12 height 12
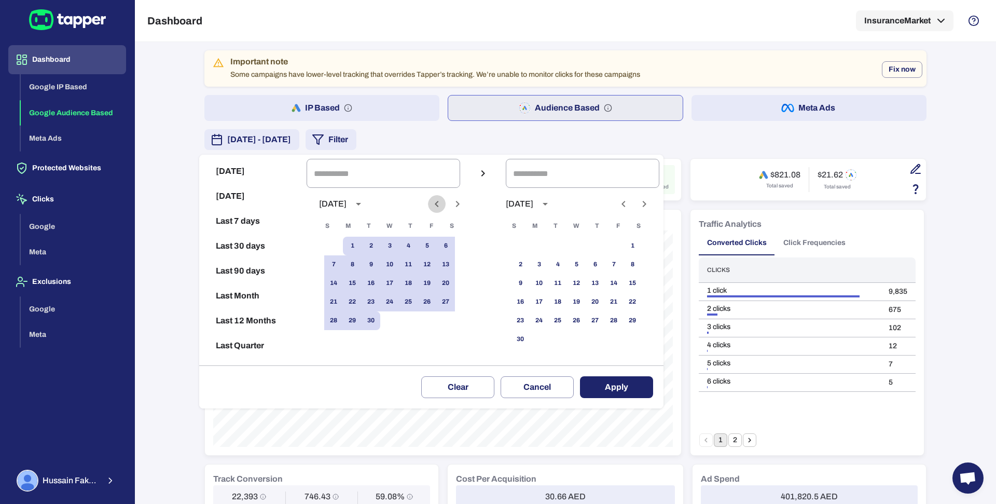
click at [443, 203] on icon "Previous month" at bounding box center [437, 204] width 12 height 12
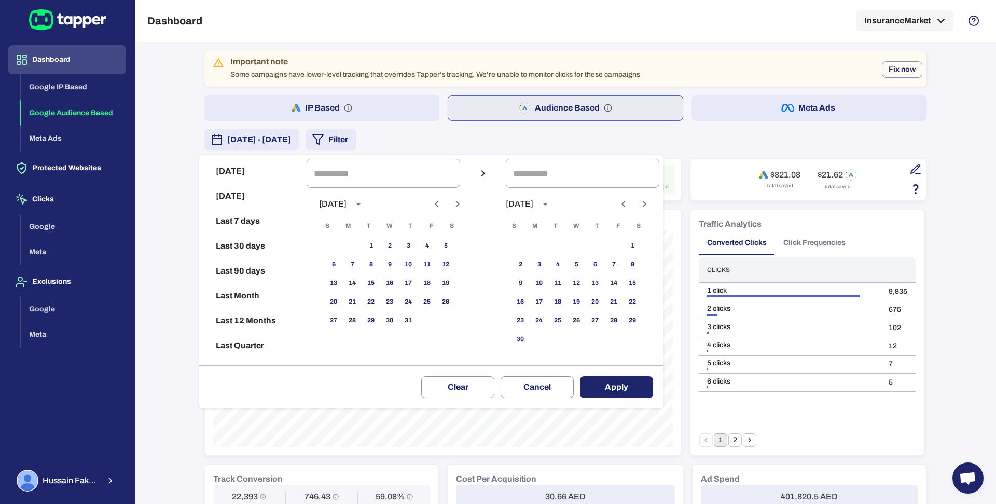
click at [443, 203] on icon "Previous month" at bounding box center [437, 204] width 12 height 12
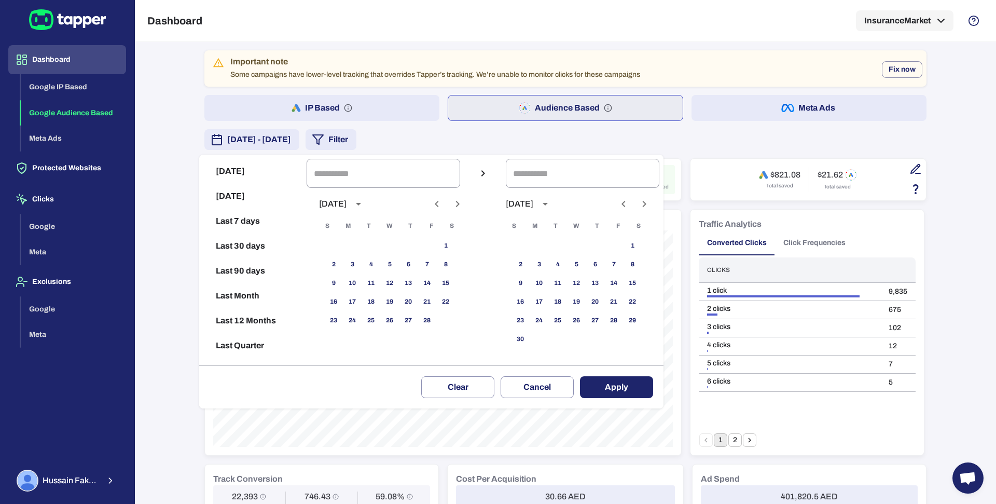
click at [443, 203] on icon "Previous month" at bounding box center [437, 204] width 12 height 12
click at [466, 208] on div at bounding box center [447, 204] width 38 height 18
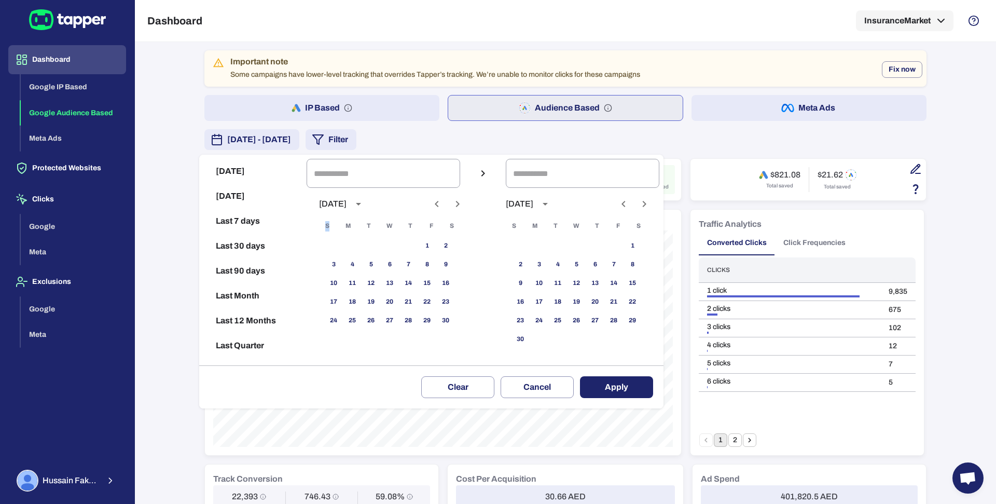
click at [466, 208] on div at bounding box center [447, 204] width 38 height 18
click at [466, 208] on button "Next month" at bounding box center [458, 204] width 18 height 18
click at [443, 207] on icon "Previous month" at bounding box center [437, 204] width 12 height 12
click at [431, 248] on button "6" at bounding box center [427, 246] width 19 height 19
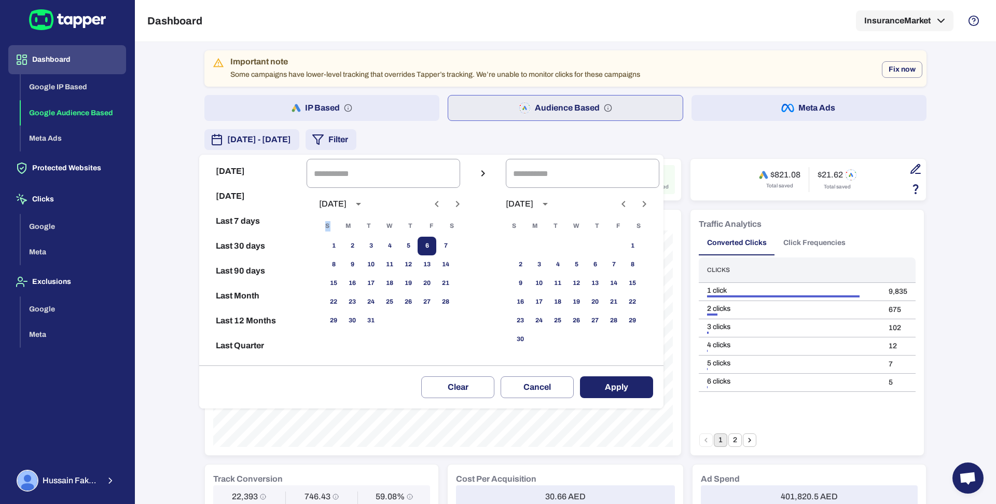
type input "**********"
click at [464, 207] on icon "Next month" at bounding box center [457, 204] width 12 height 12
click at [449, 280] on button "18" at bounding box center [445, 283] width 19 height 19
type input "**********"
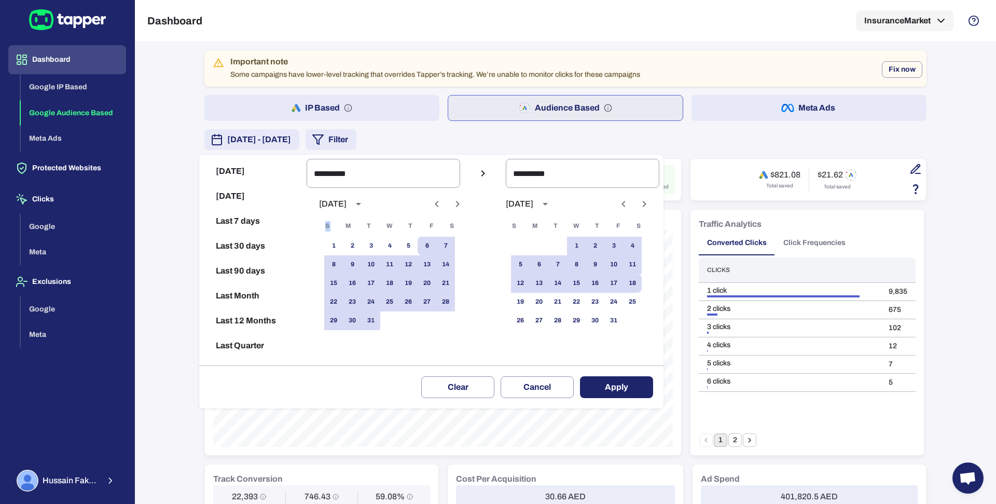
click at [615, 384] on button "Apply" at bounding box center [616, 387] width 73 height 22
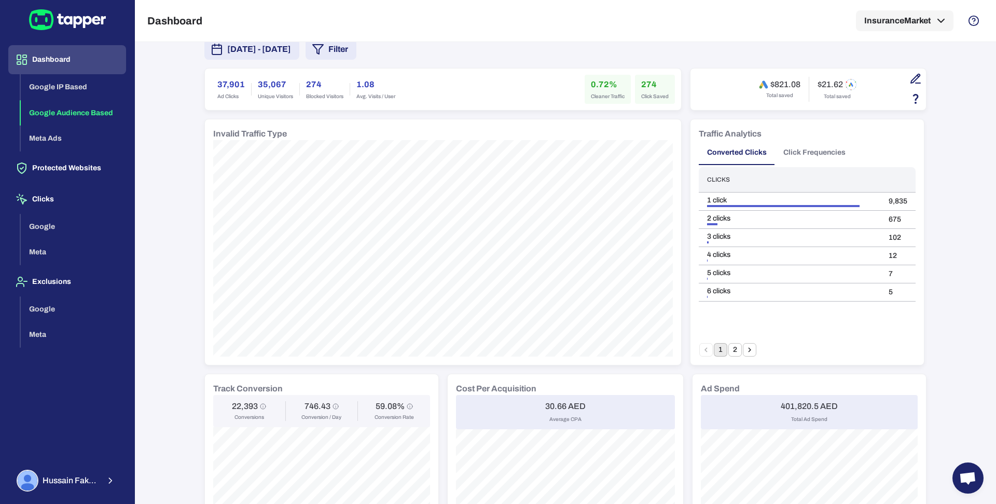
scroll to position [92, 0]
click at [233, 402] on h6 "22,393" at bounding box center [245, 404] width 26 height 10
copy h6 "22,393"
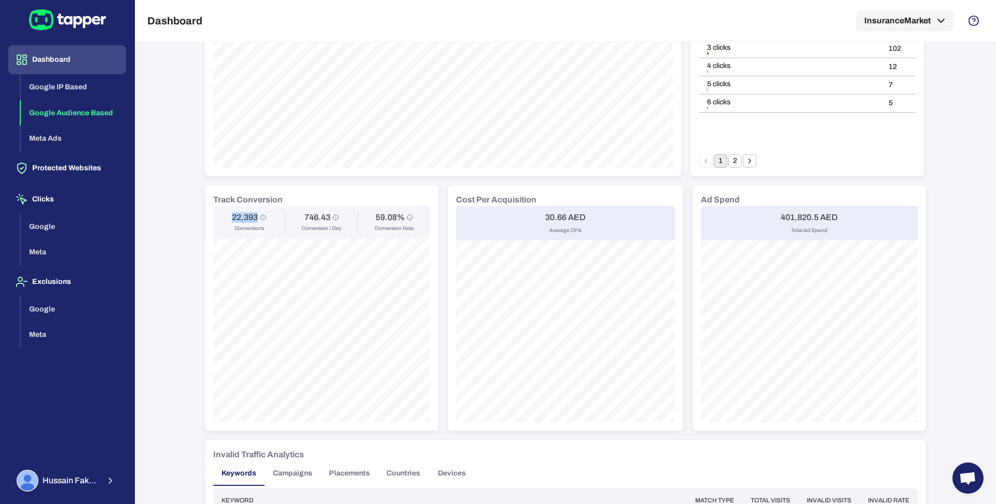
scroll to position [289, 0]
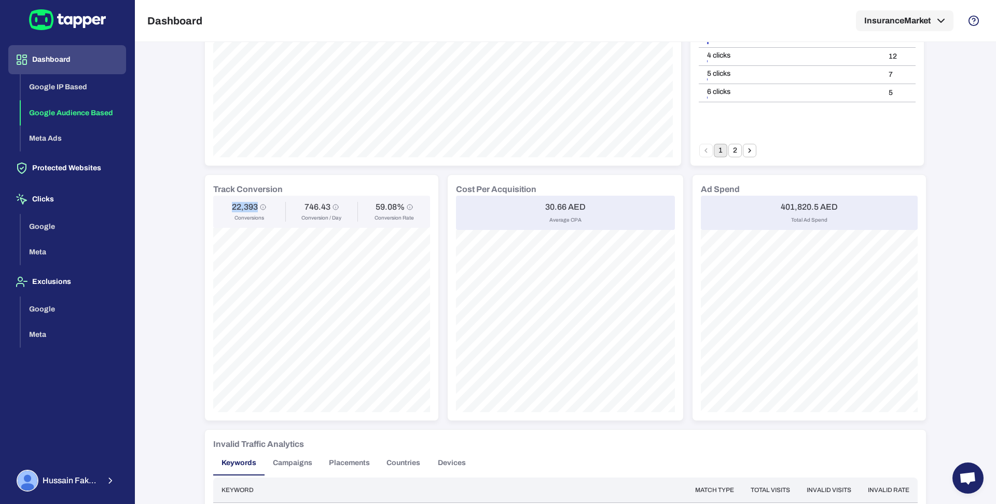
copy h6 "22,393"
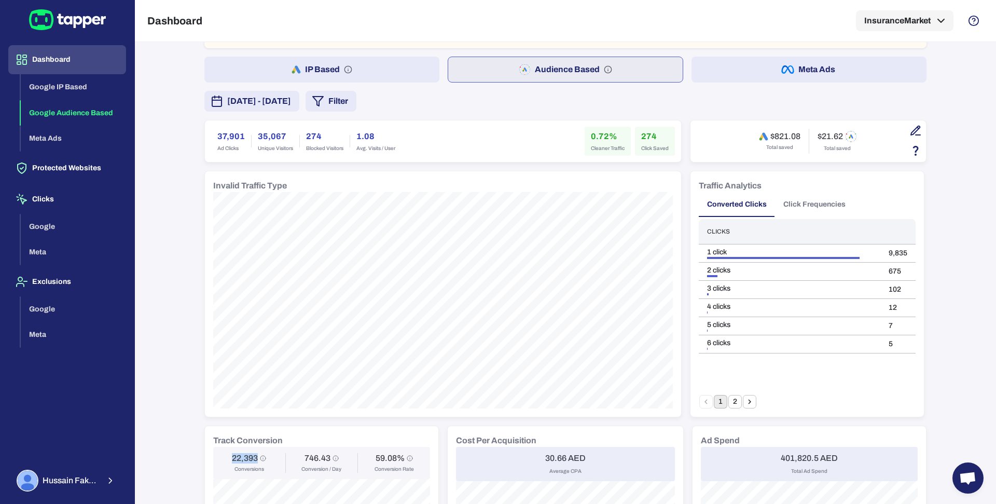
scroll to position [19, 0]
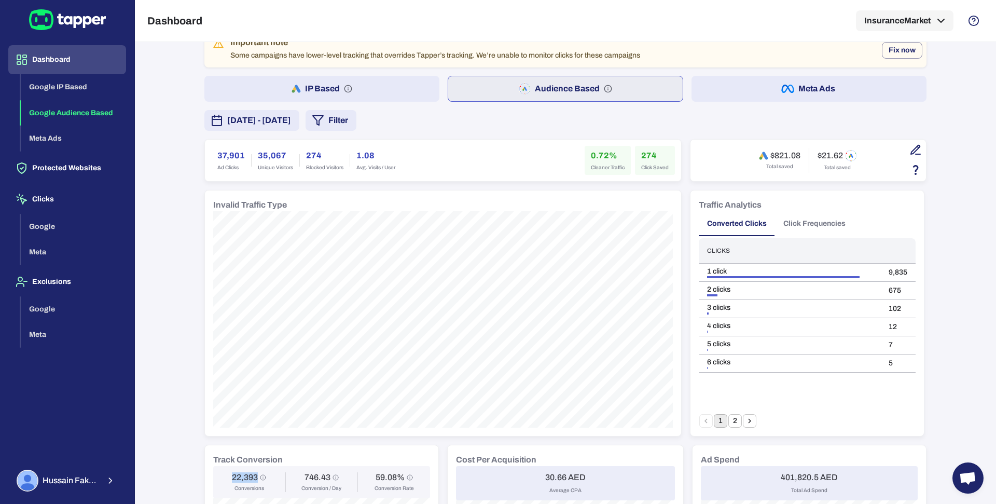
click at [226, 152] on h6 "37,901" at bounding box center [230, 155] width 27 height 12
copy h6 "37,901"
click at [641, 147] on div "274 Click Saved" at bounding box center [655, 160] width 40 height 29
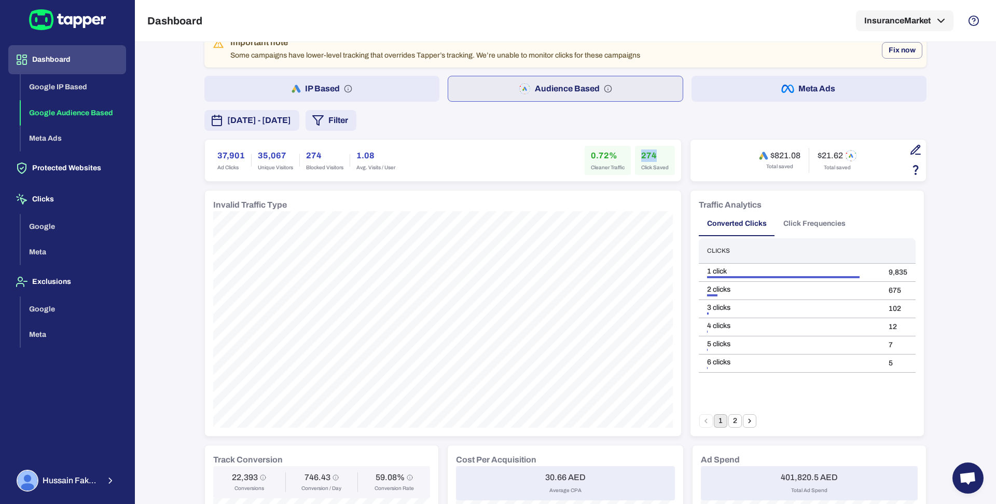
copy h6 "274"
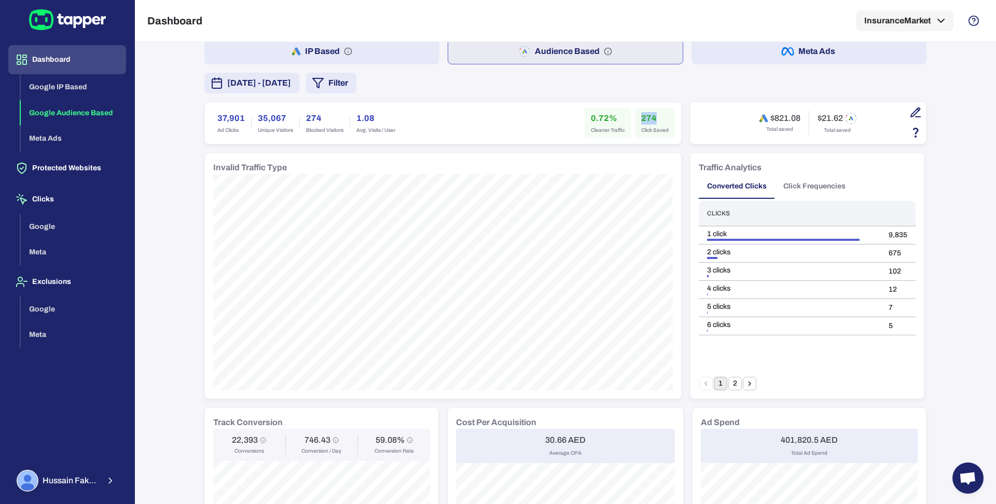
scroll to position [58, 0]
click at [236, 436] on h6 "22,393" at bounding box center [245, 438] width 26 height 10
copy h6 "22,393"
click at [591, 119] on h6 "0.72%" at bounding box center [608, 116] width 34 height 12
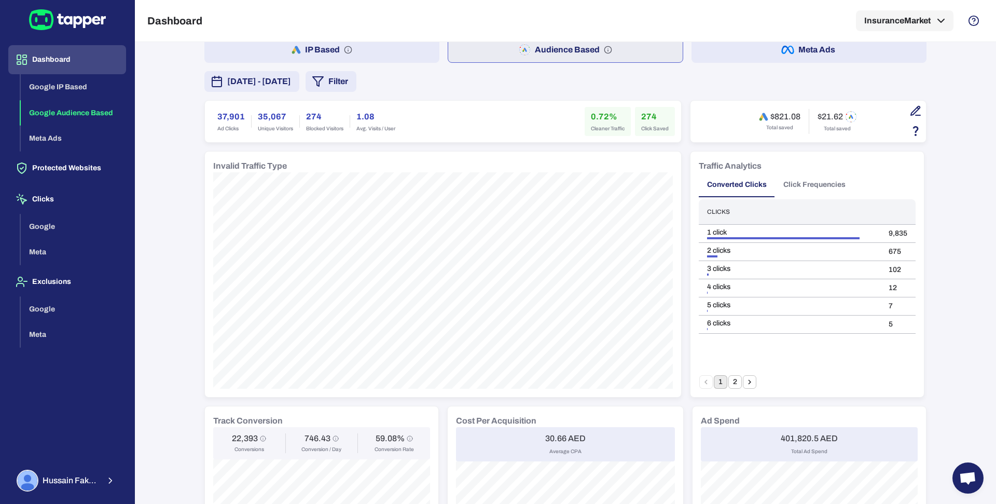
click at [591, 119] on h6 "0.72%" at bounding box center [608, 116] width 34 height 12
copy h6 "0.72"
